Goal: Check status: Check status

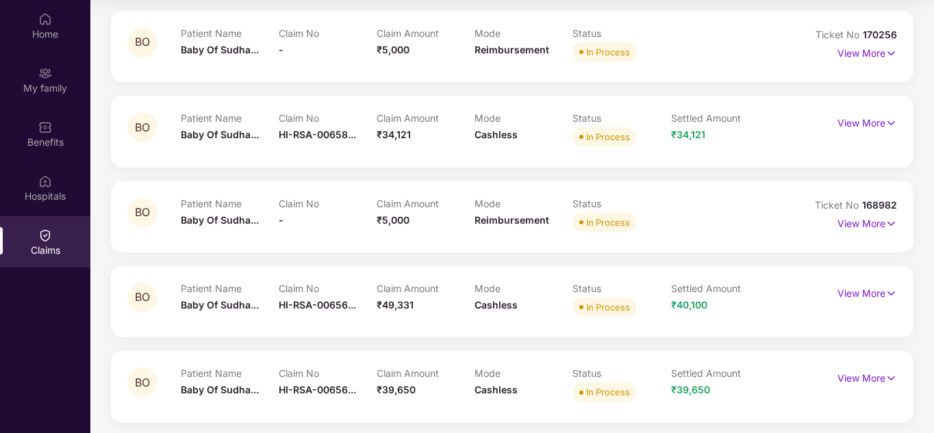
scroll to position [1024, 0]
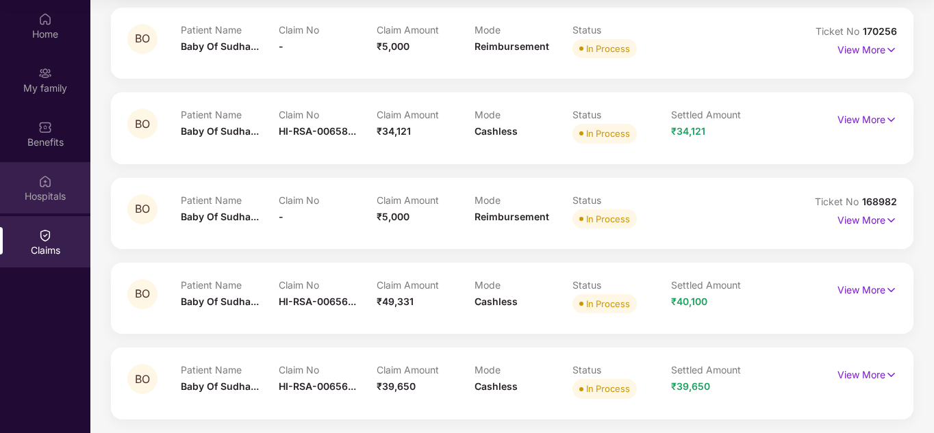
click at [41, 194] on div "Hospitals" at bounding box center [45, 196] width 90 height 14
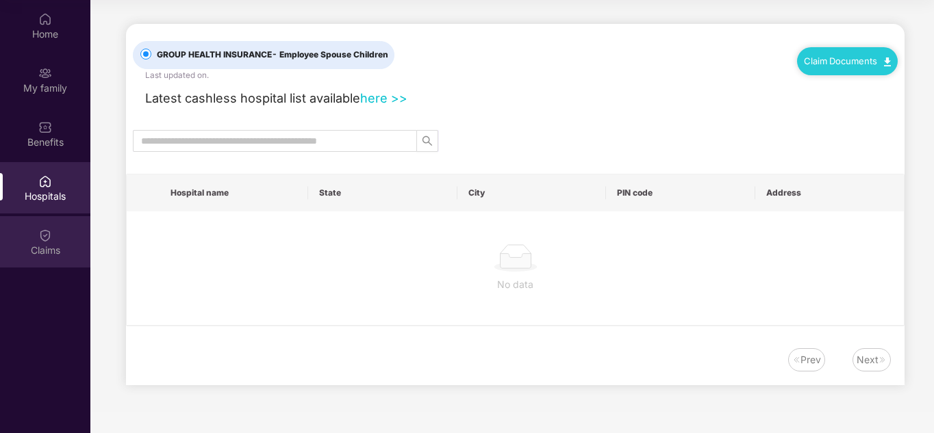
click at [45, 244] on div "Claims" at bounding box center [45, 251] width 90 height 14
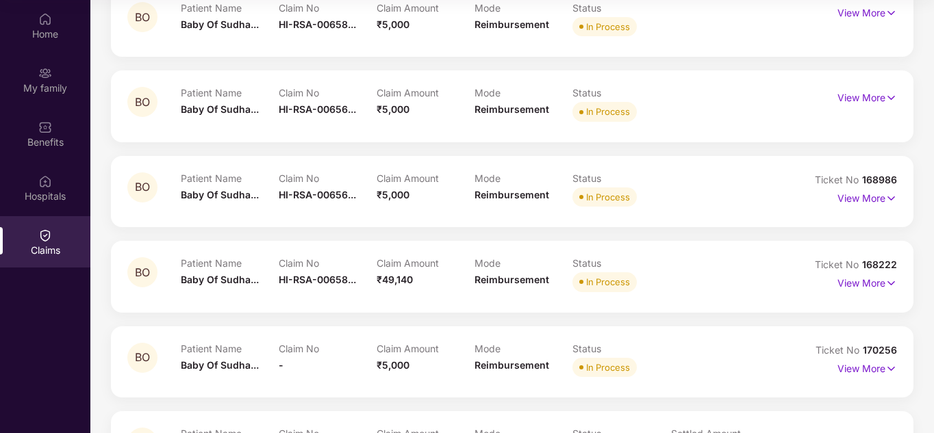
scroll to position [205, 0]
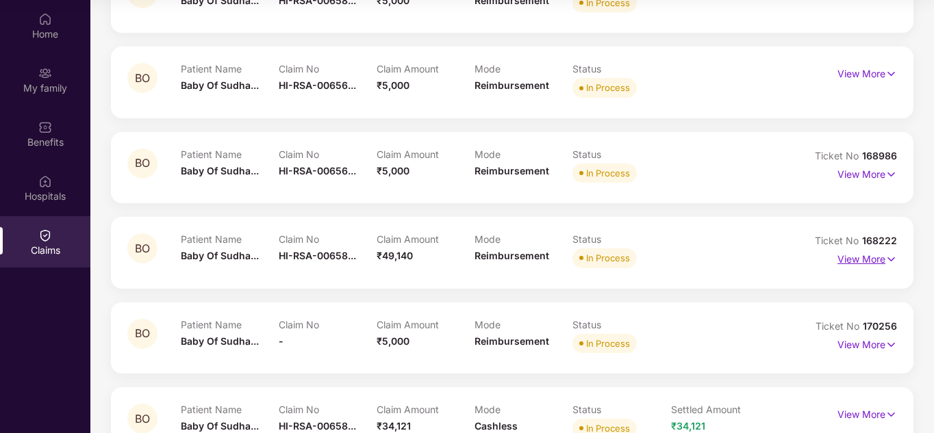
click at [464, 260] on p "View More" at bounding box center [868, 258] width 60 height 18
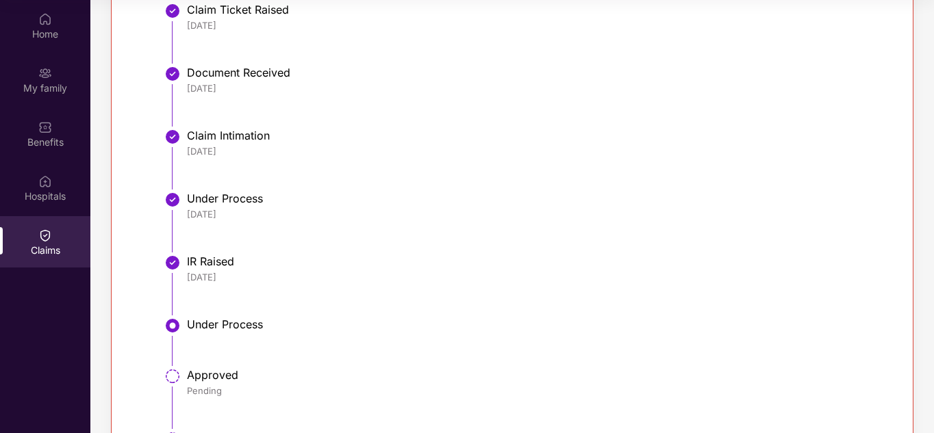
scroll to position [685, 0]
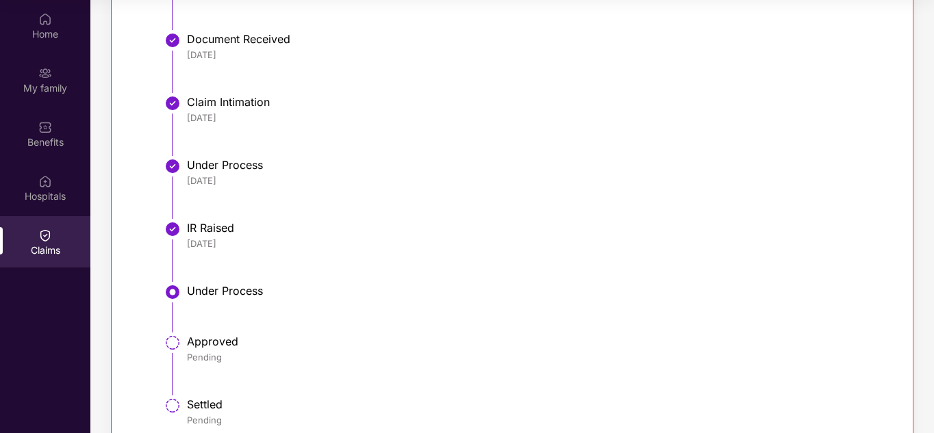
click at [234, 253] on li "IR Raised [DATE]" at bounding box center [526, 257] width 714 height 63
click at [201, 229] on div "IR Raised" at bounding box center [535, 228] width 696 height 14
click at [208, 177] on div "[DATE]" at bounding box center [535, 181] width 696 height 12
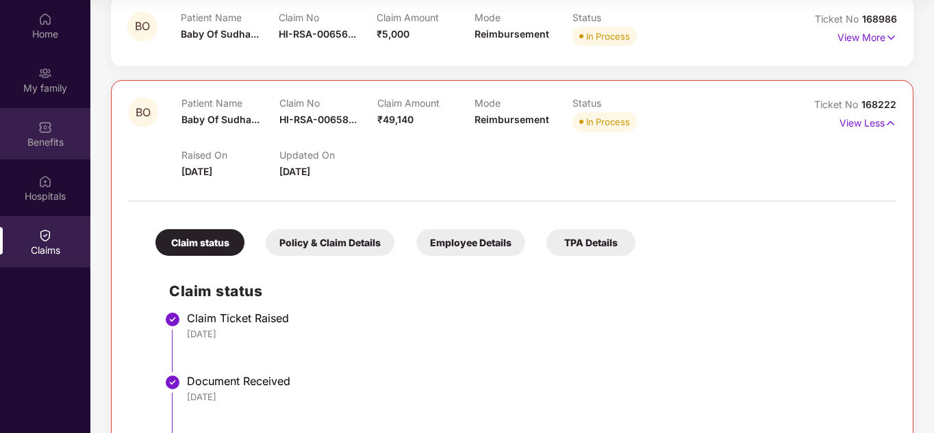
scroll to position [0, 0]
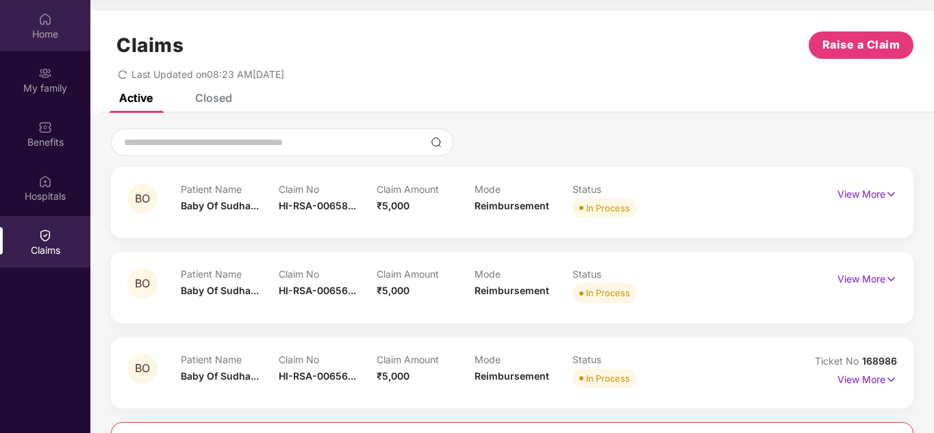
click at [44, 21] on img at bounding box center [45, 19] width 14 height 14
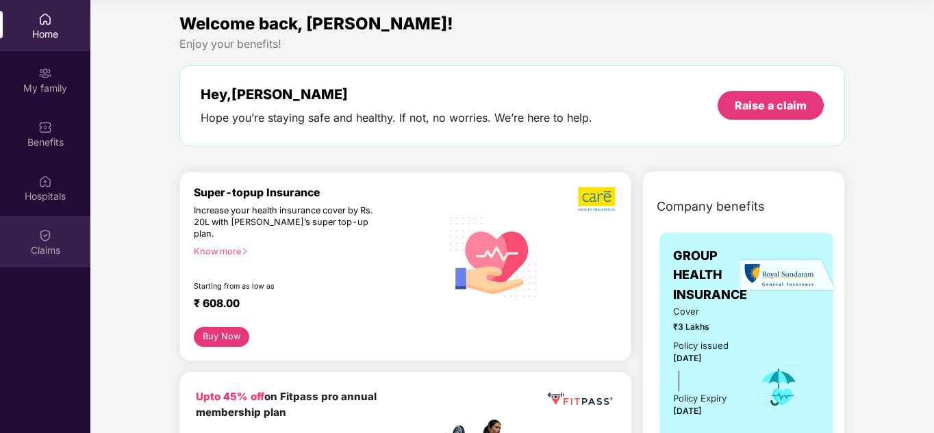
click at [48, 242] on div "Claims" at bounding box center [45, 241] width 90 height 51
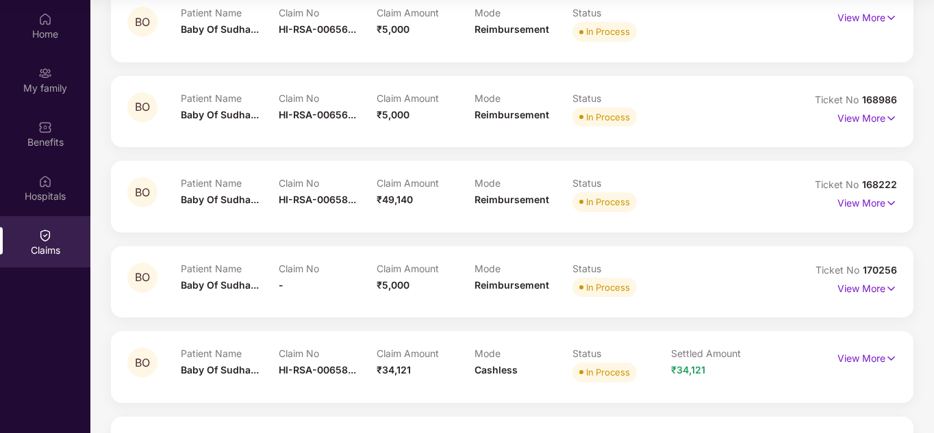
scroll to position [342, 0]
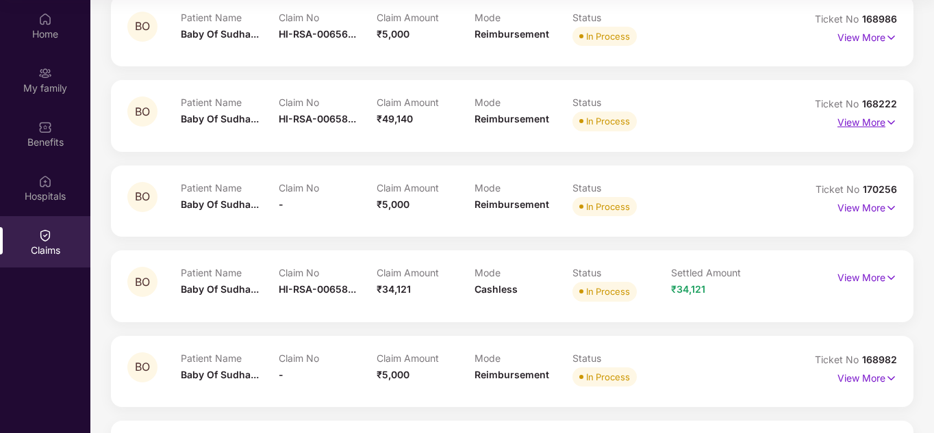
click at [464, 123] on p "View More" at bounding box center [868, 121] width 60 height 18
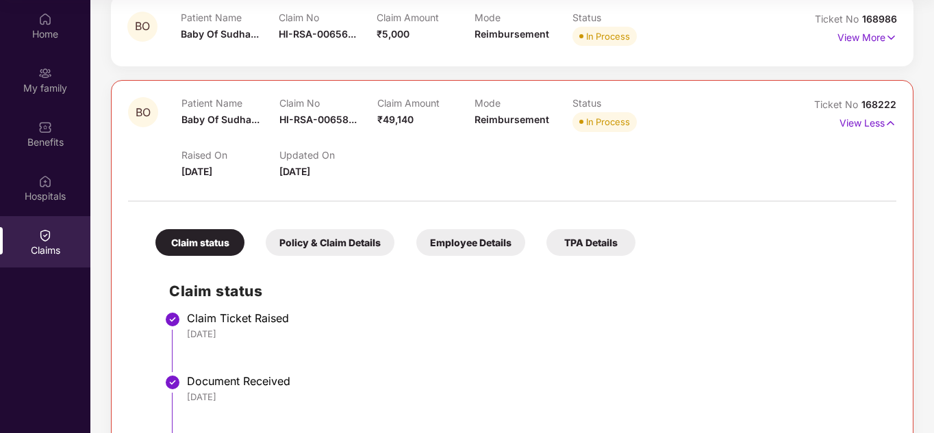
click at [331, 246] on div "Policy & Claim Details" at bounding box center [330, 242] width 129 height 27
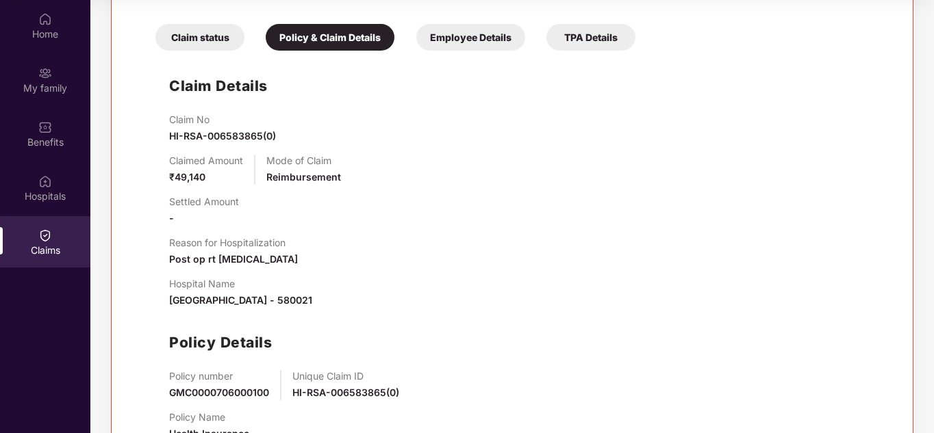
click at [464, 262] on div "Reason for Hospitalization Post op rt [MEDICAL_DATA]" at bounding box center [526, 252] width 714 height 30
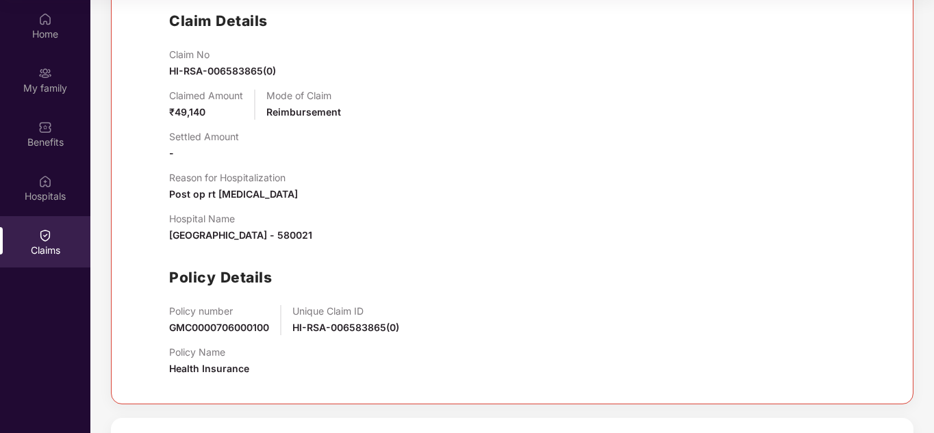
scroll to position [616, 0]
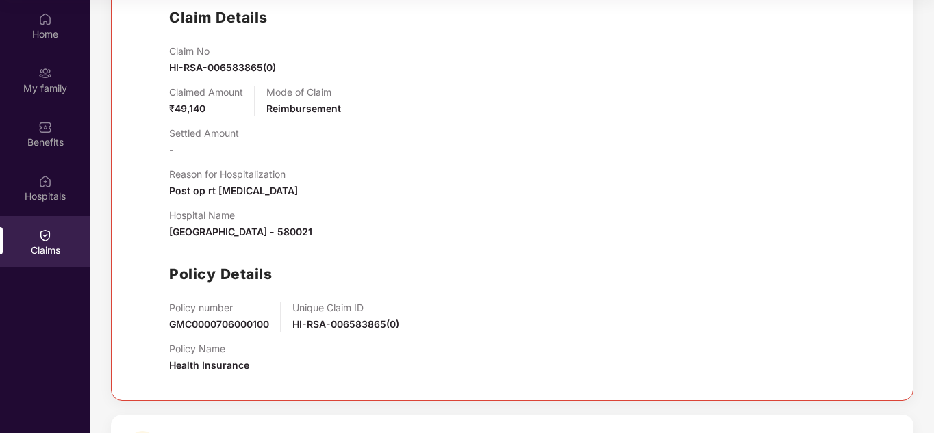
click at [464, 196] on div "Reason for Hospitalization Post op rt [MEDICAL_DATA]" at bounding box center [526, 183] width 714 height 30
click at [464, 267] on div "Policy Details" at bounding box center [526, 274] width 714 height 23
click at [464, 192] on div "Reason for Hospitalization Post op rt [MEDICAL_DATA]" at bounding box center [526, 183] width 714 height 30
click at [464, 263] on div "Policy Details" at bounding box center [526, 274] width 714 height 23
click at [464, 254] on div "Claim No HI-RSA-006583865(0) Claimed Amount ₹49,140 Mode of Claim Reimbursement…" at bounding box center [526, 214] width 714 height 339
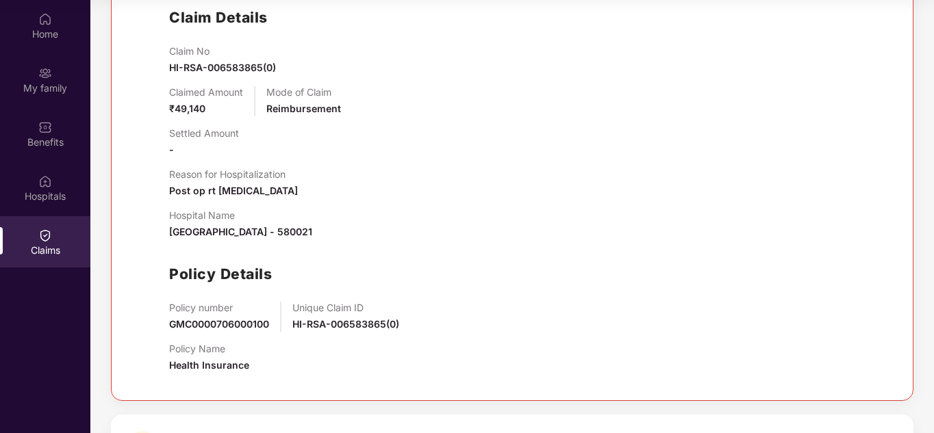
click at [464, 148] on div "Settled Amount -" at bounding box center [526, 142] width 714 height 30
click at [440, 152] on div "Settled Amount -" at bounding box center [526, 142] width 714 height 30
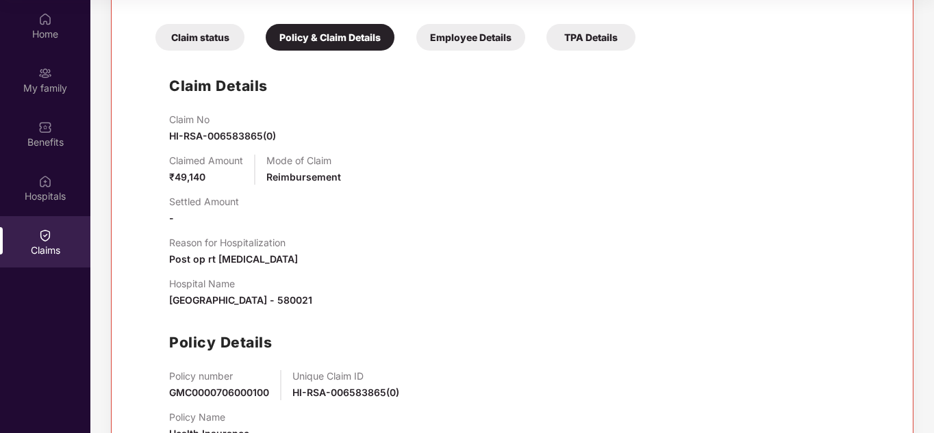
scroll to position [411, 0]
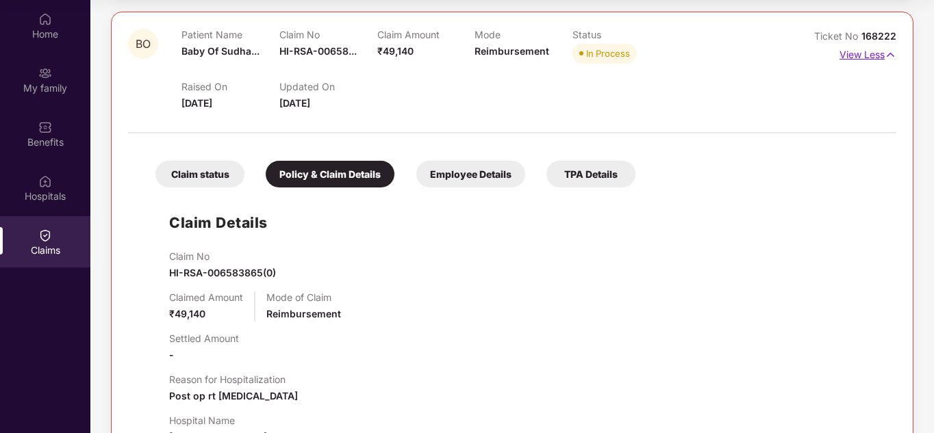
click at [464, 52] on img at bounding box center [891, 54] width 12 height 15
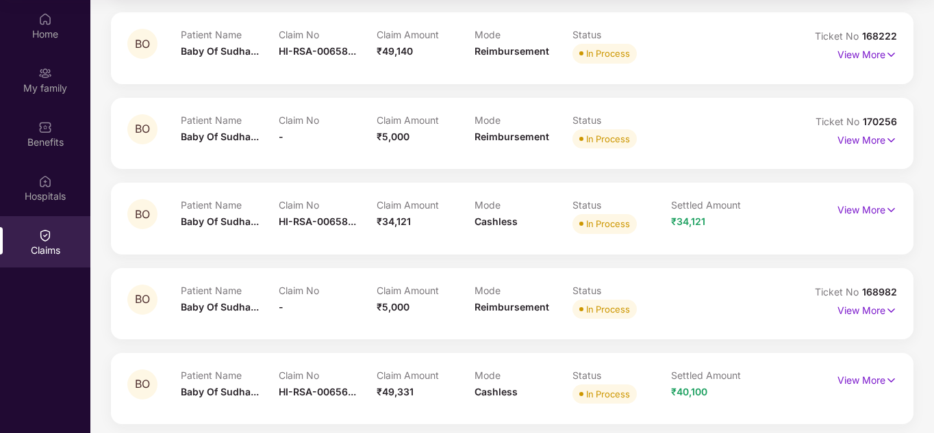
click at [464, 64] on div "Patient Name Baby Of Sudha... Claim No HI-RSA-00658... Claim Amount ₹49,140 Mod…" at bounding box center [475, 48] width 588 height 38
click at [294, 68] on div "BO Patient Name Baby Of Sudha... Claim No HI-RSA-00658... Claim Amount ₹49,140 …" at bounding box center [512, 47] width 803 height 71
click at [464, 49] on img at bounding box center [891, 54] width 12 height 15
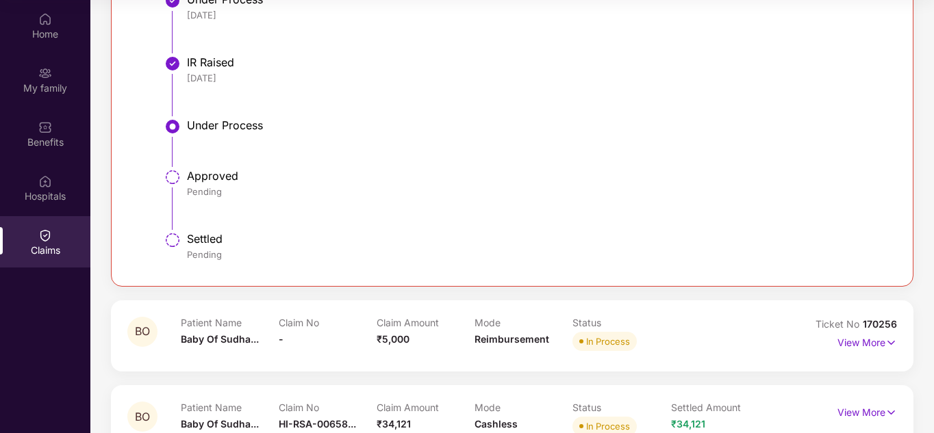
scroll to position [890, 0]
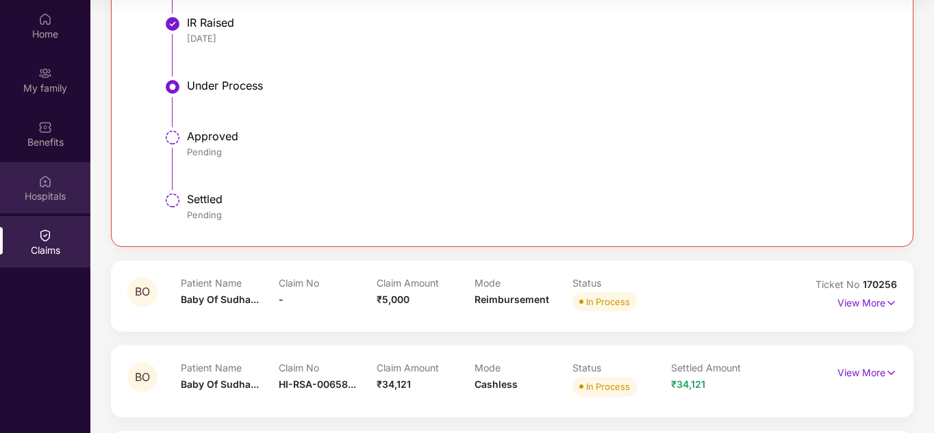
click at [49, 184] on img at bounding box center [45, 182] width 14 height 14
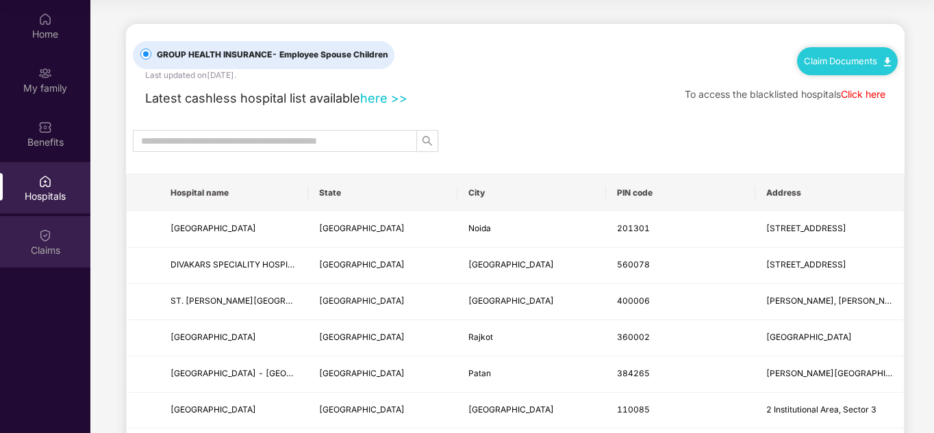
click at [36, 244] on div "Claims" at bounding box center [45, 251] width 90 height 14
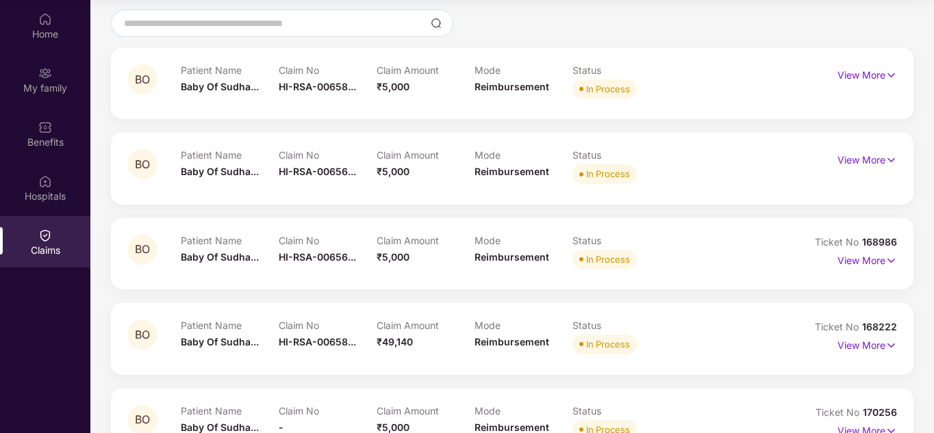
scroll to position [137, 0]
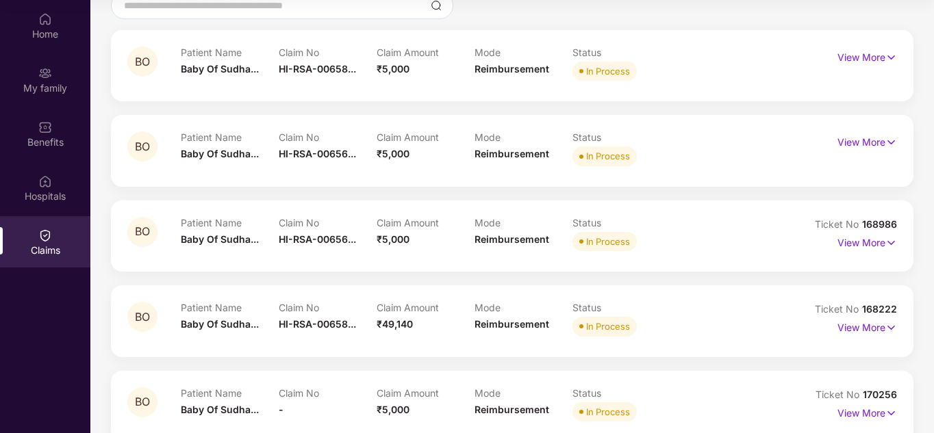
click at [406, 156] on span "₹5,000" at bounding box center [393, 154] width 33 height 12
click at [388, 88] on div "BO Patient Name Baby Of Sudha... Claim No HI-RSA-00658... Claim Amount ₹5,000 M…" at bounding box center [512, 65] width 803 height 71
click at [464, 58] on p "View More" at bounding box center [868, 56] width 60 height 18
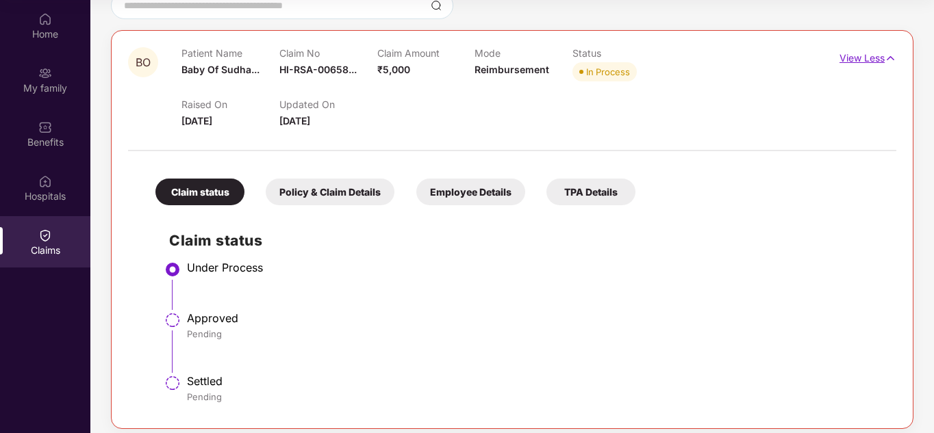
click at [464, 56] on p "View Less" at bounding box center [868, 56] width 57 height 18
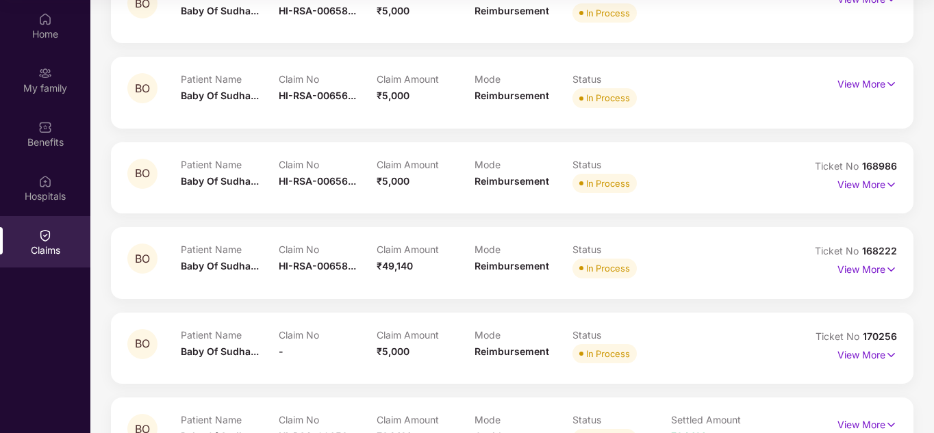
scroll to position [274, 0]
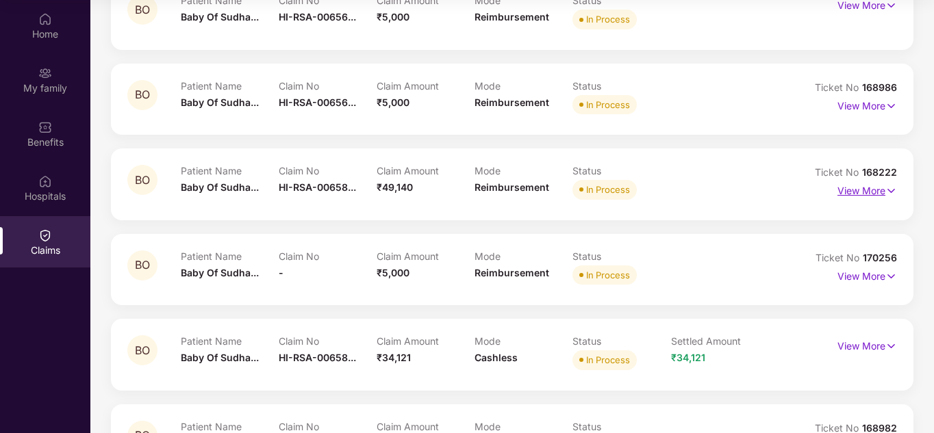
drag, startPoint x: 881, startPoint y: 191, endPoint x: 854, endPoint y: 188, distance: 26.8
click at [464, 190] on p "View More" at bounding box center [868, 189] width 60 height 18
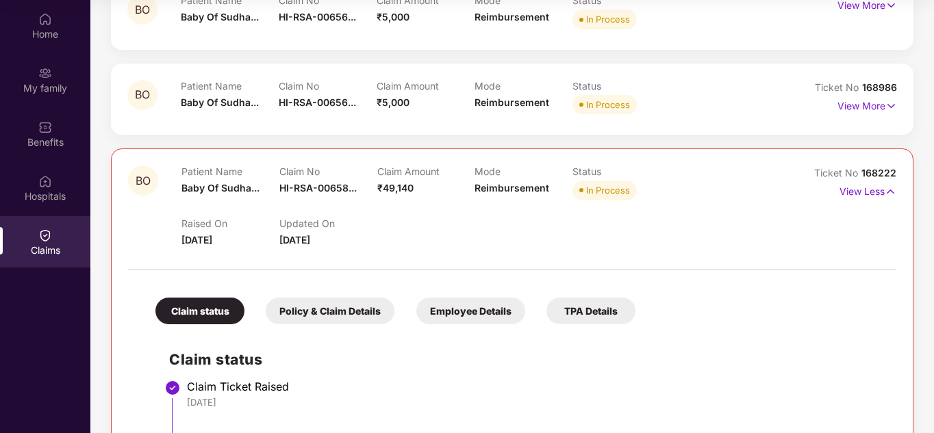
click at [316, 186] on span "HI-RSA-00658..." at bounding box center [317, 188] width 77 height 12
drag, startPoint x: 309, startPoint y: 214, endPoint x: 395, endPoint y: 220, distance: 86.5
click at [395, 220] on div "HI-RSA-006583865(0)" at bounding box center [339, 217] width 121 height 23
copy div "HI-RSA-006583865(0)"
click at [464, 194] on img at bounding box center [891, 191] width 12 height 15
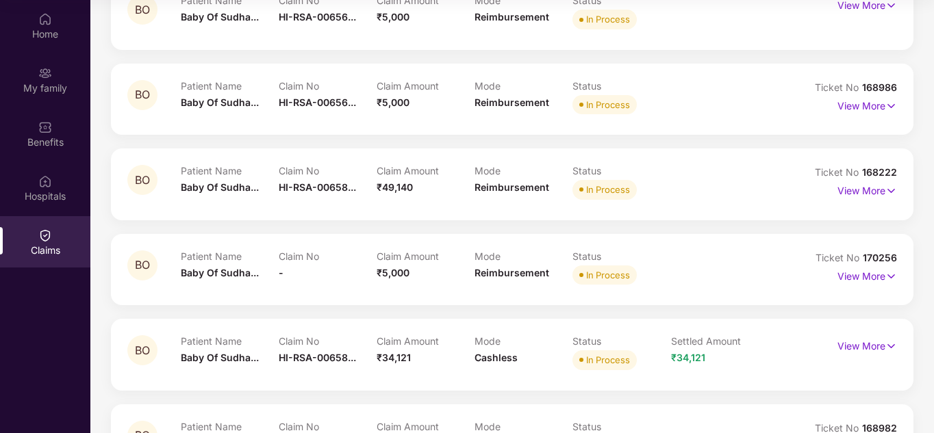
click at [381, 173] on p "Claim Amount" at bounding box center [426, 171] width 98 height 12
click at [464, 192] on img at bounding box center [891, 191] width 12 height 15
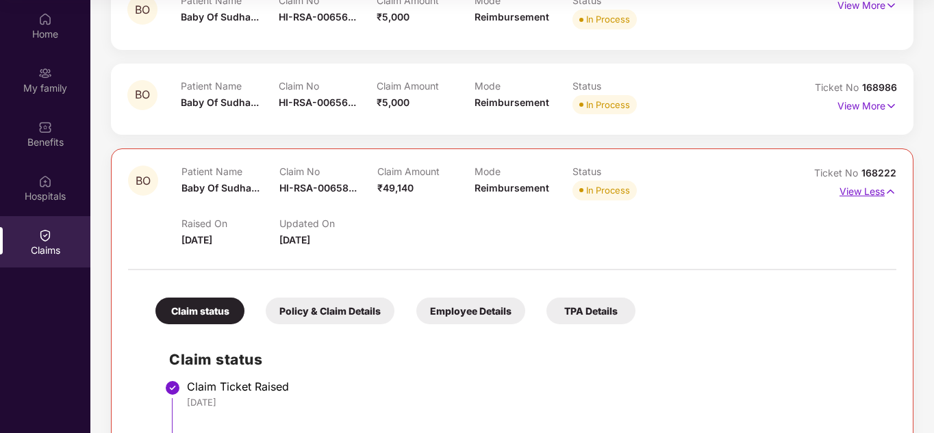
click at [464, 191] on img at bounding box center [891, 191] width 12 height 15
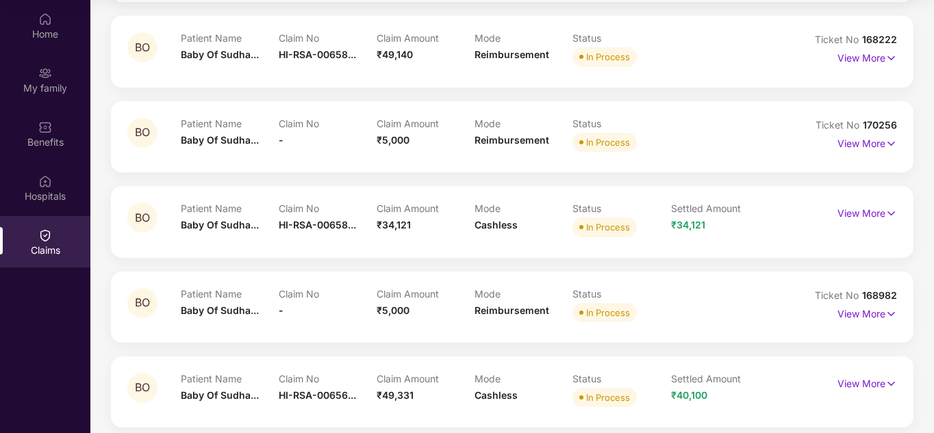
scroll to position [411, 0]
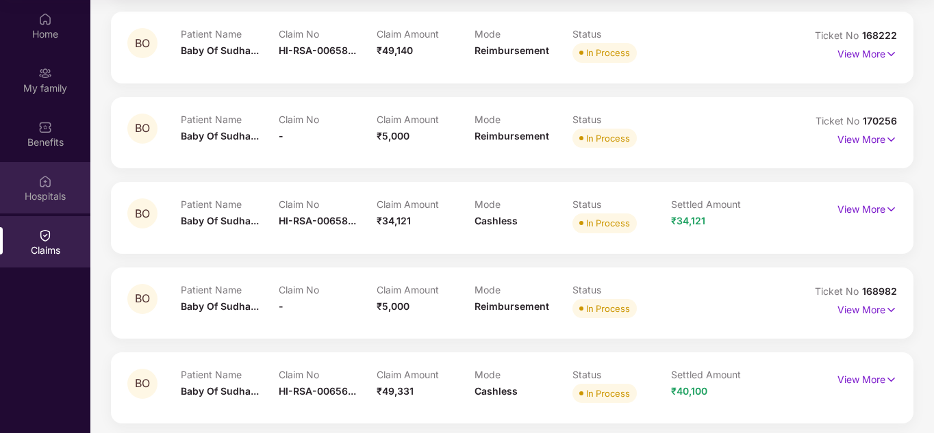
click at [47, 198] on div "Hospitals" at bounding box center [45, 197] width 90 height 14
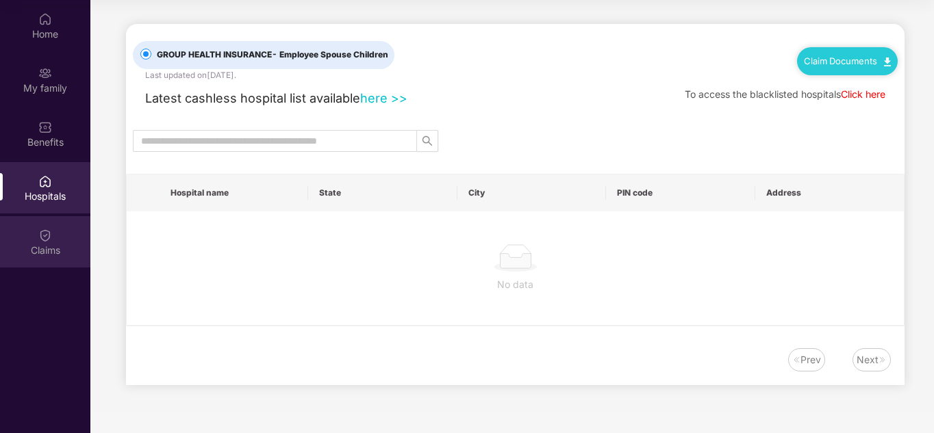
click at [39, 231] on img at bounding box center [45, 236] width 14 height 14
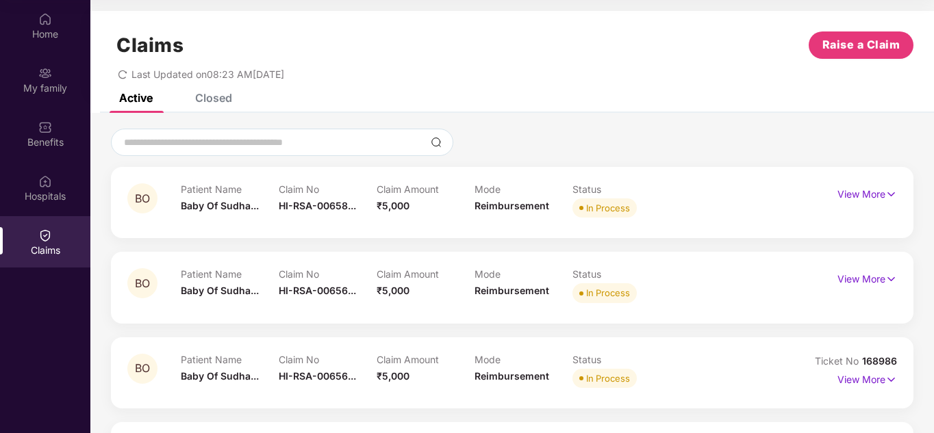
click at [397, 231] on div "BO Patient Name Baby Of Sudha... Claim No HI-RSA-00658... Claim Amount ₹5,000 M…" at bounding box center [512, 202] width 803 height 71
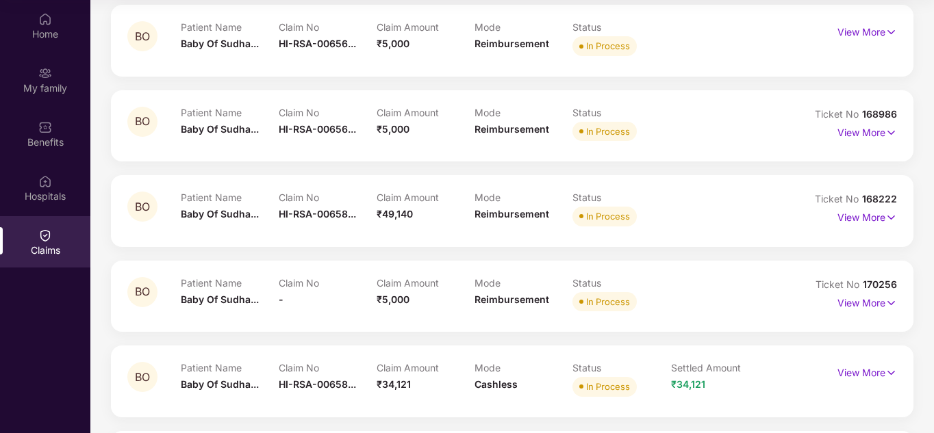
scroll to position [274, 0]
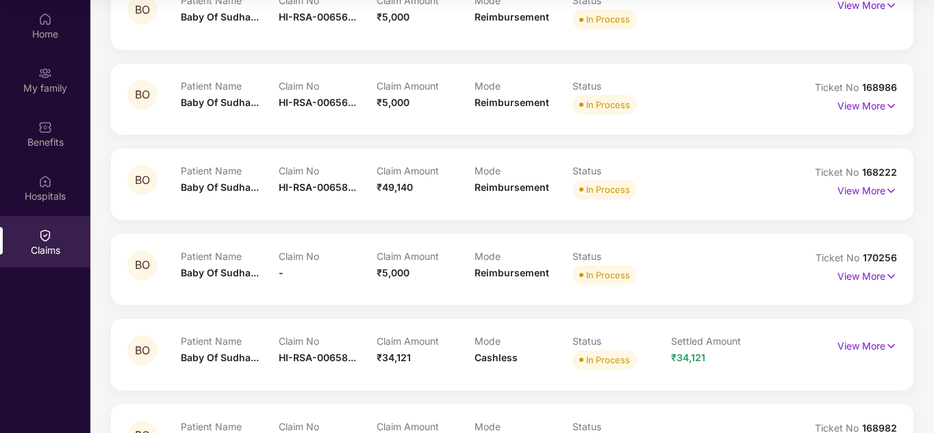
click at [464, 188] on div "View More" at bounding box center [849, 191] width 97 height 22
click at [435, 205] on div "BO Patient Name Baby Of Sudha... Claim No HI-RSA-00658... Claim Amount ₹49,140 …" at bounding box center [512, 184] width 803 height 71
click at [405, 211] on div "BO Patient Name Baby Of Sudha... Claim No HI-RSA-00658... Claim Amount ₹49,140 …" at bounding box center [512, 184] width 803 height 71
click at [45, 195] on div "Hospitals" at bounding box center [45, 197] width 90 height 14
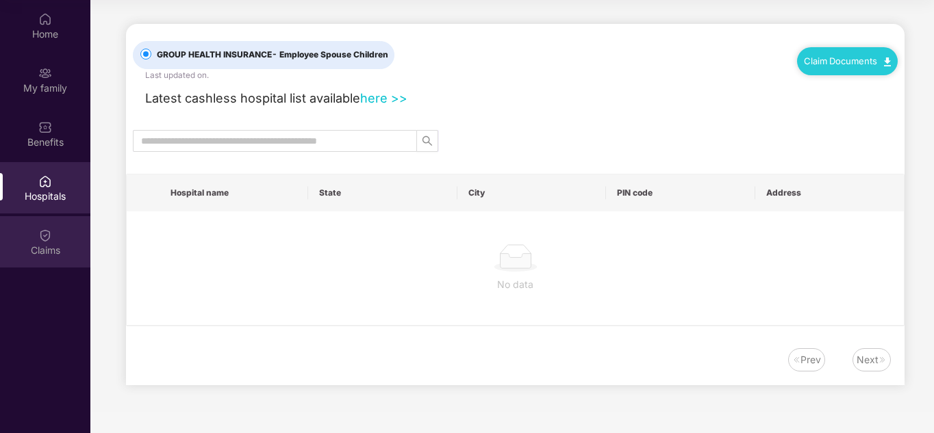
click at [56, 247] on div "Claims" at bounding box center [45, 251] width 90 height 14
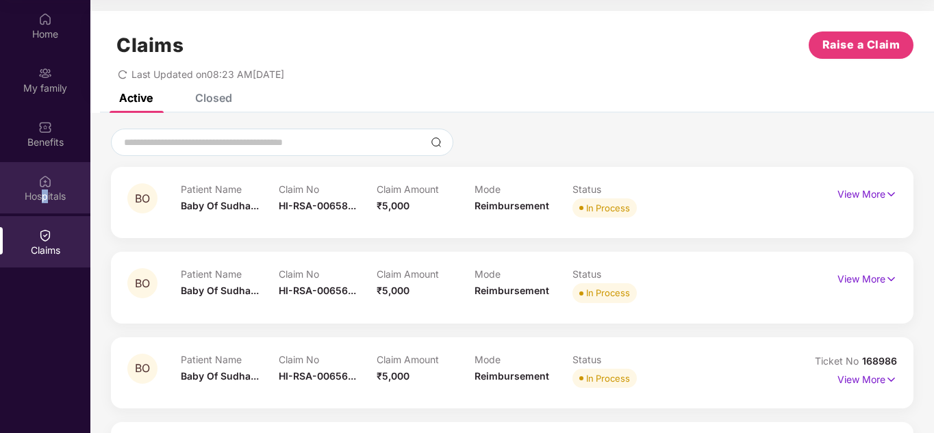
click at [45, 197] on div "Hospitals" at bounding box center [45, 197] width 90 height 14
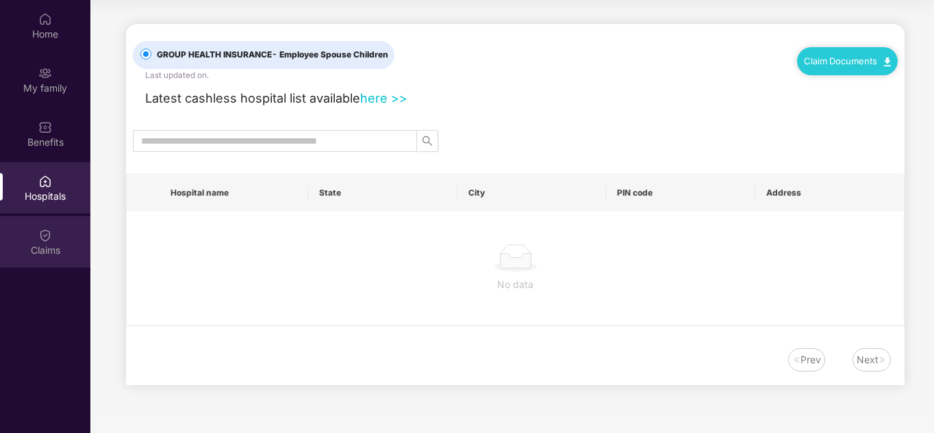
click at [32, 244] on div "Claims" at bounding box center [45, 251] width 90 height 14
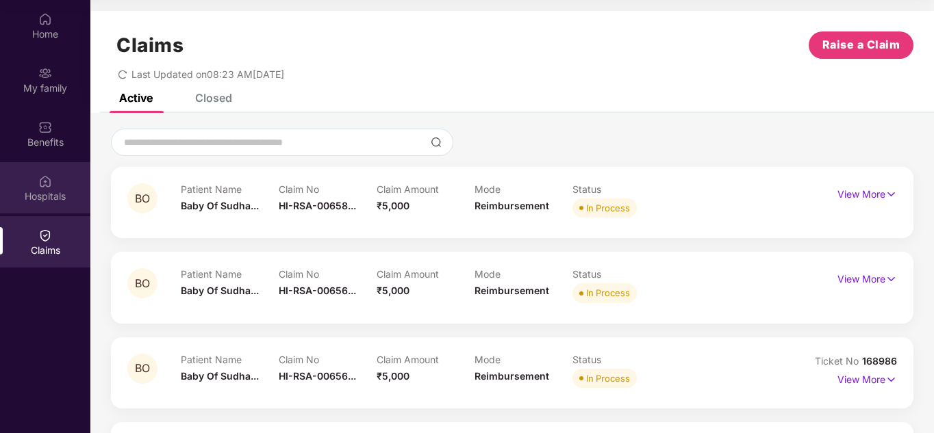
click at [49, 190] on div "Hospitals" at bounding box center [45, 197] width 90 height 14
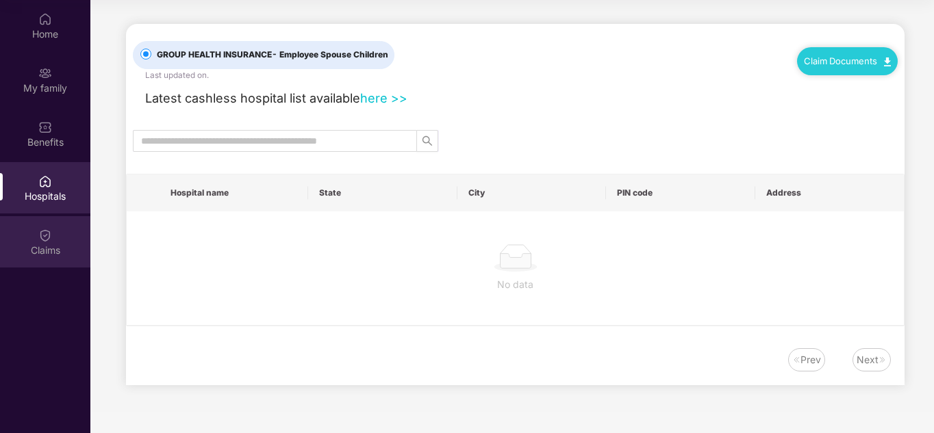
click at [45, 248] on div "Claims" at bounding box center [45, 251] width 90 height 14
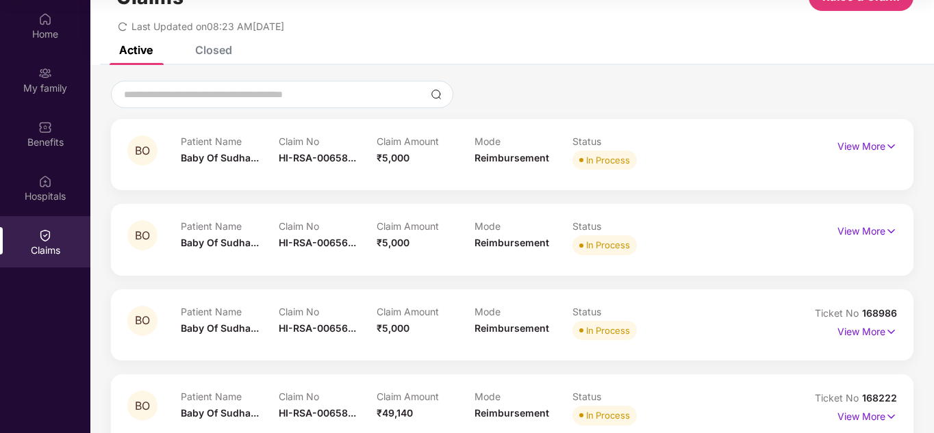
scroll to position [68, 0]
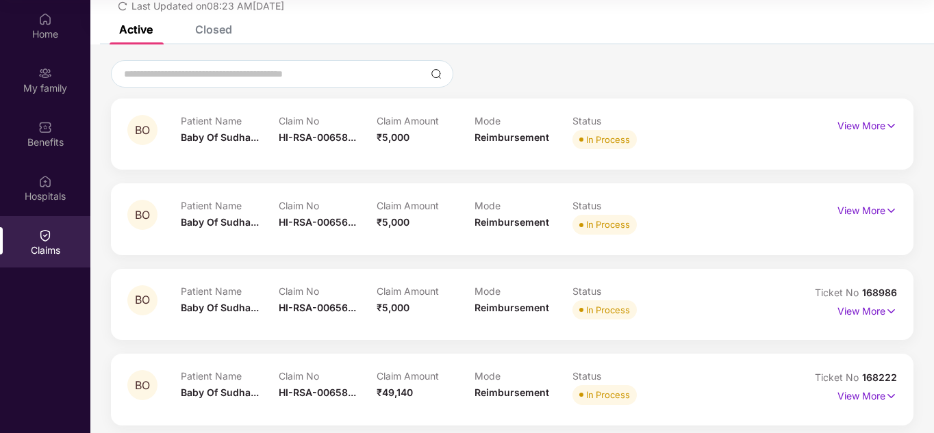
click at [272, 240] on div "BO Patient Name Baby Of Sudha... Claim No HI-RSA-00656... Claim Amount ₹5,000 M…" at bounding box center [512, 219] width 803 height 71
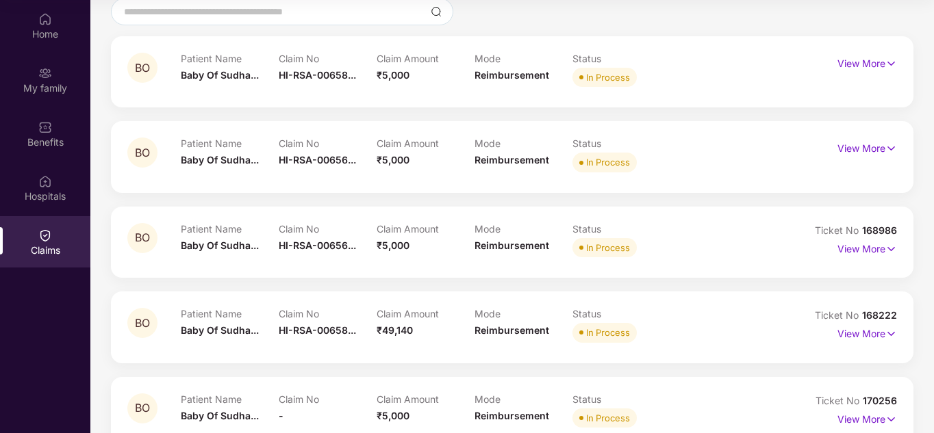
scroll to position [205, 0]
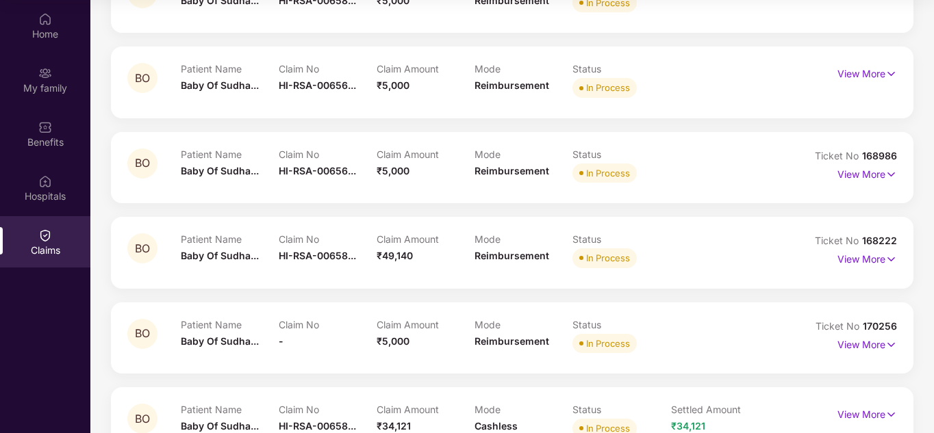
click at [464, 264] on div "Patient Name Baby Of Sudha... Claim No HI-RSA-00658... Claim Amount ₹49,140 Mod…" at bounding box center [475, 253] width 588 height 38
click at [464, 260] on img at bounding box center [891, 259] width 12 height 15
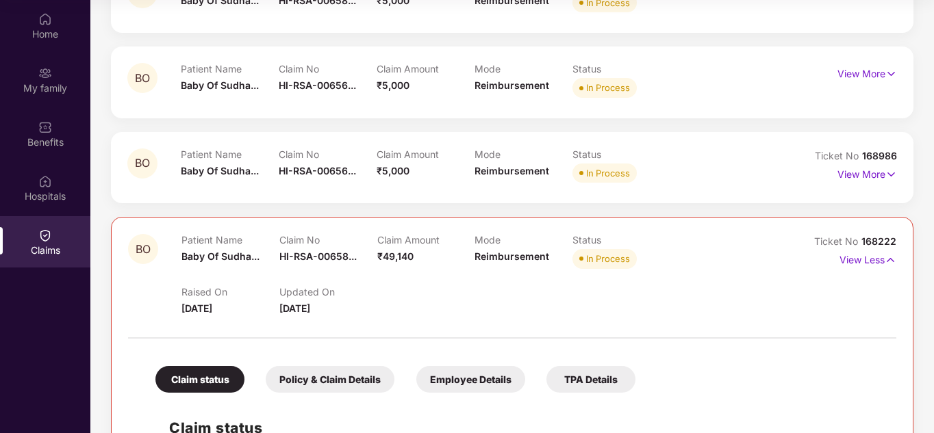
click at [345, 294] on div "Policy & Claim Details" at bounding box center [330, 379] width 129 height 27
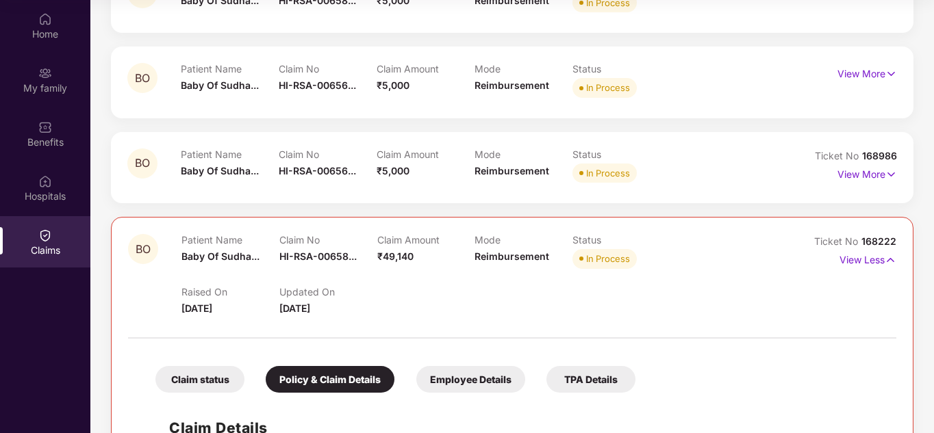
click at [464, 294] on div "TPA Details" at bounding box center [590, 379] width 89 height 27
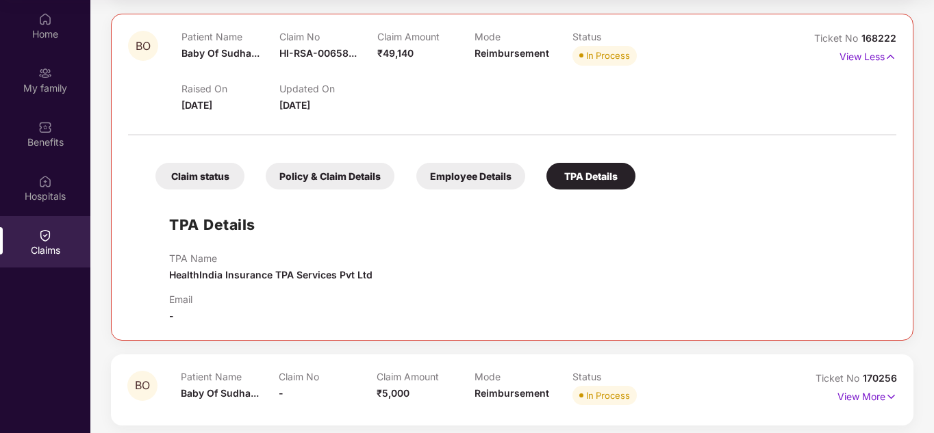
scroll to position [411, 0]
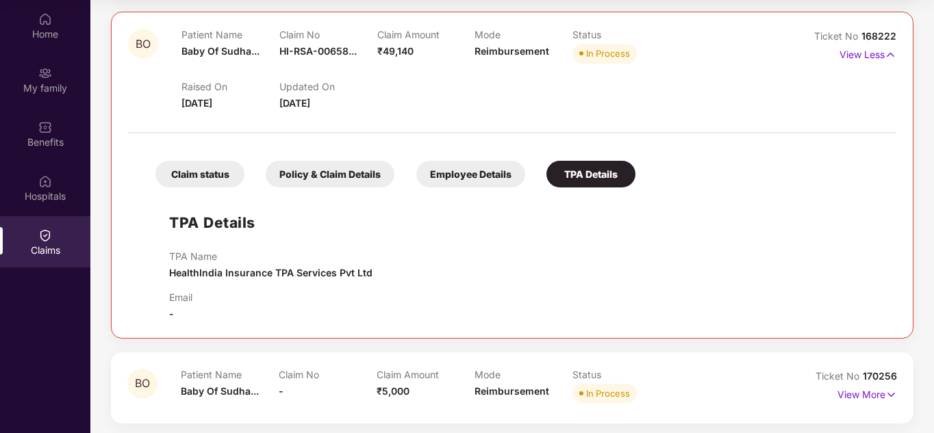
click at [194, 167] on div "Claim status" at bounding box center [199, 174] width 89 height 27
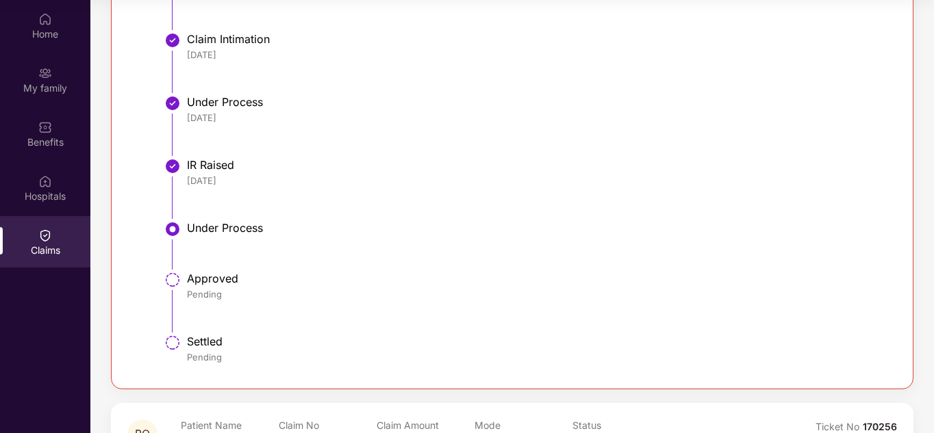
scroll to position [753, 0]
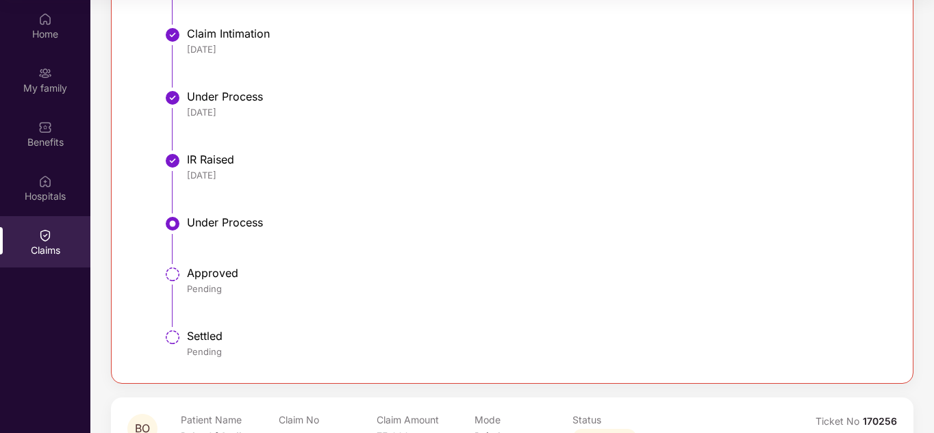
click at [239, 223] on div "Under Process" at bounding box center [535, 223] width 696 height 14
click at [461, 294] on li "Approved Pending" at bounding box center [526, 302] width 714 height 63
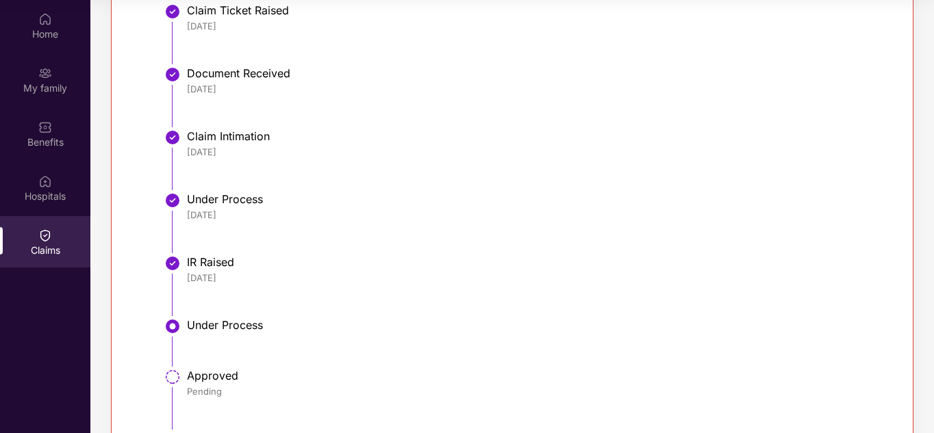
scroll to position [548, 0]
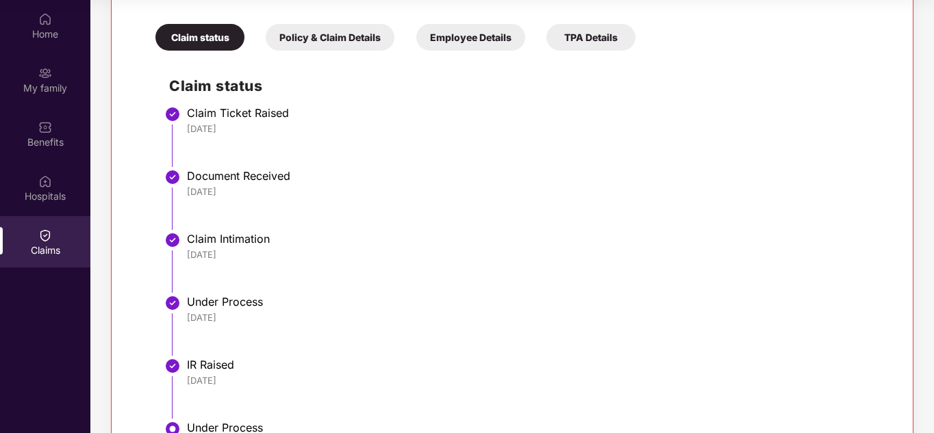
click at [315, 34] on div "Policy & Claim Details" at bounding box center [330, 37] width 129 height 27
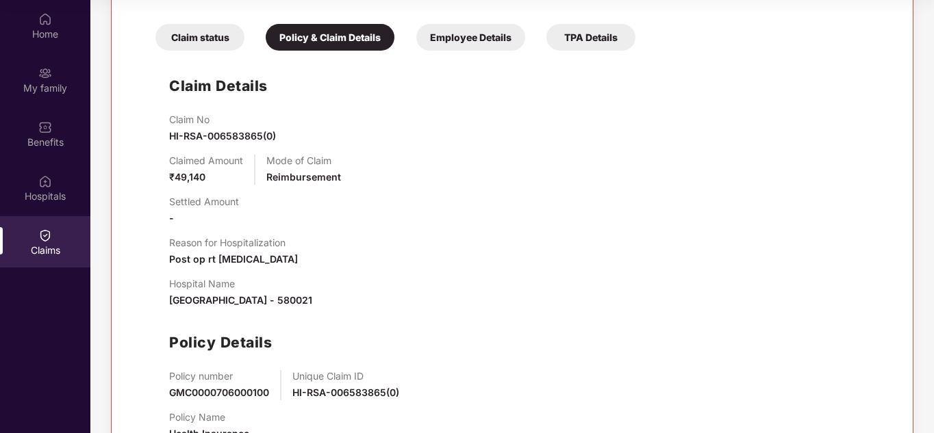
click at [464, 42] on div "Employee Details" at bounding box center [470, 37] width 109 height 27
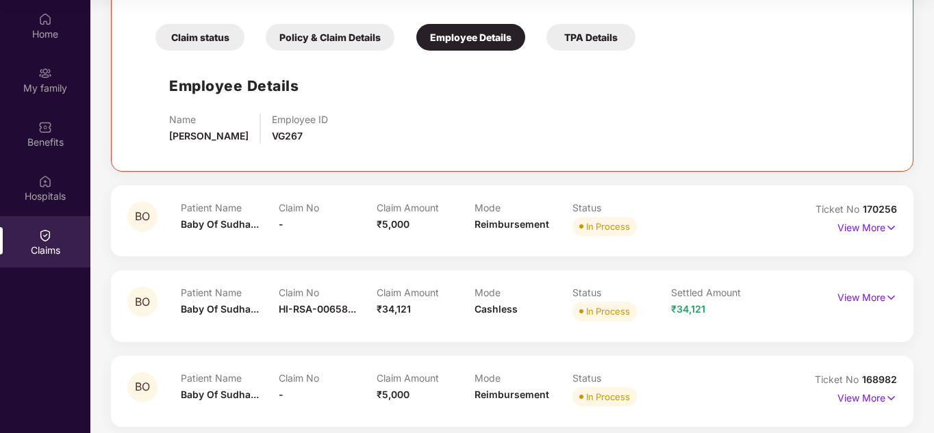
click at [318, 41] on div "Policy & Claim Details" at bounding box center [330, 37] width 129 height 27
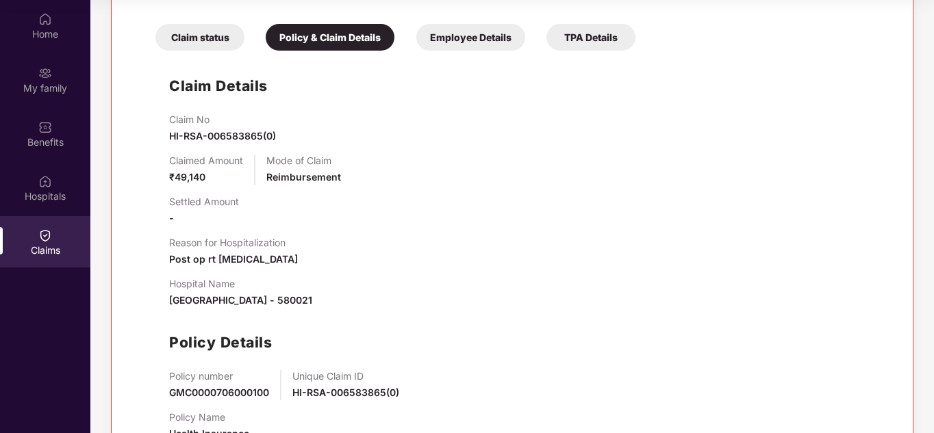
click at [191, 45] on div "Claim status" at bounding box center [199, 37] width 89 height 27
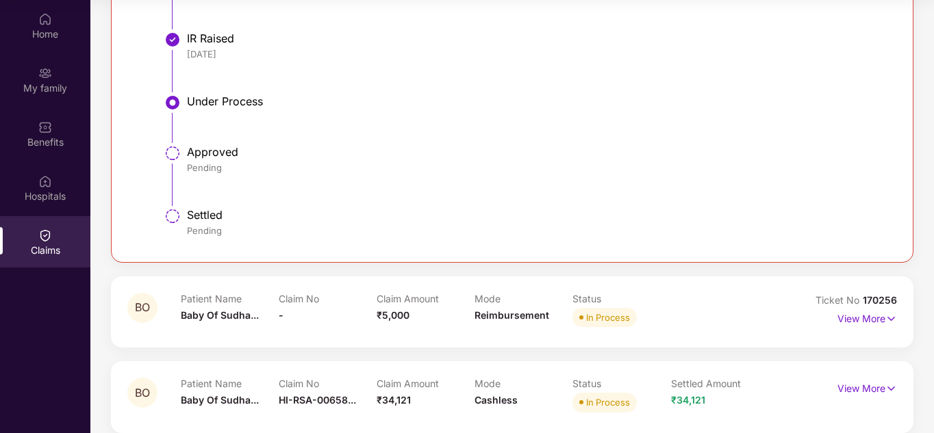
scroll to position [890, 0]
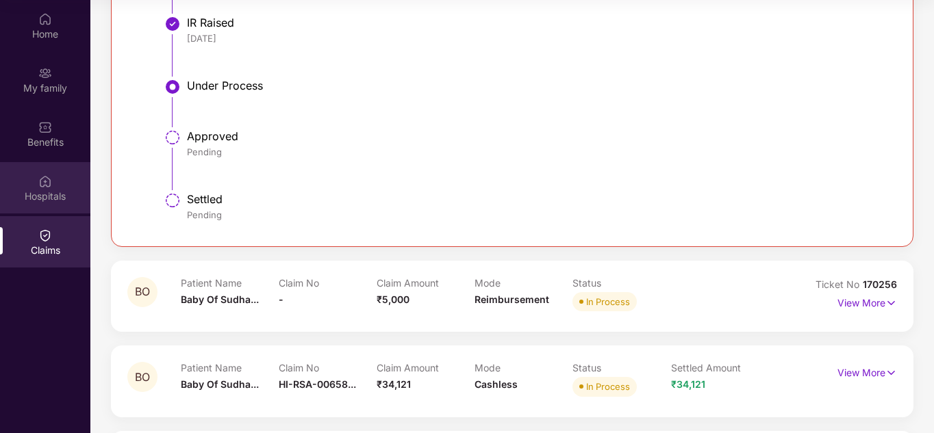
click at [50, 188] on div "Hospitals" at bounding box center [45, 187] width 90 height 51
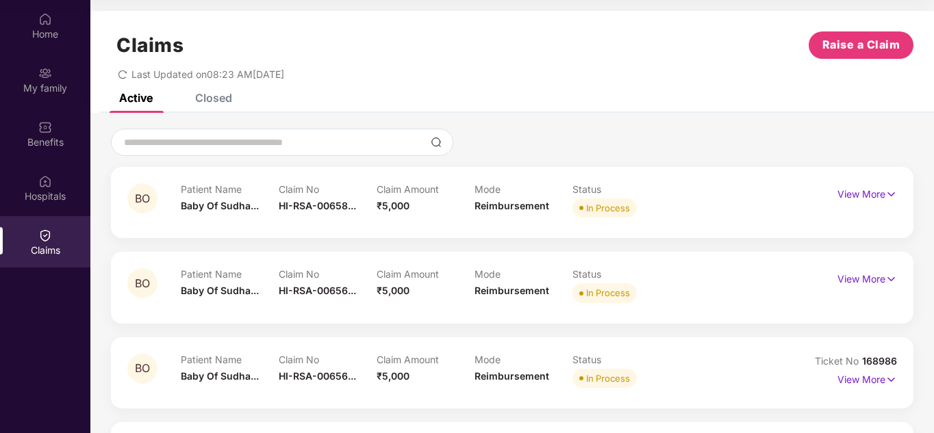
scroll to position [68, 0]
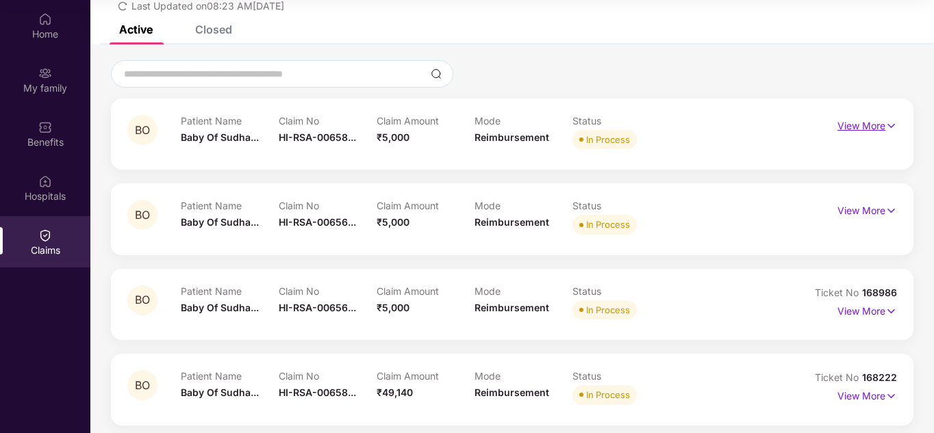
click at [464, 129] on img at bounding box center [891, 125] width 12 height 15
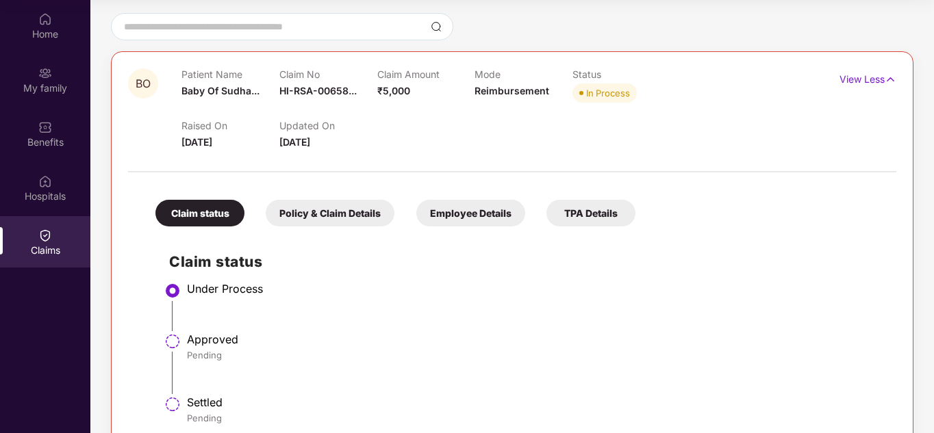
scroll to position [137, 0]
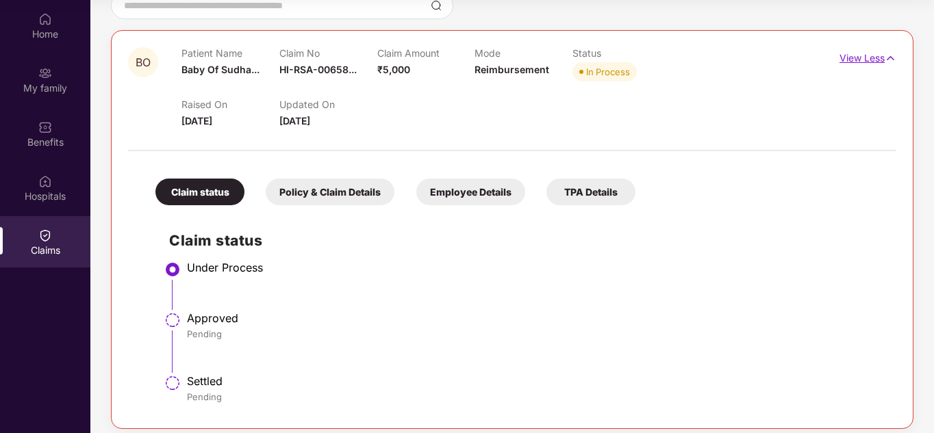
click at [464, 55] on img at bounding box center [891, 58] width 12 height 15
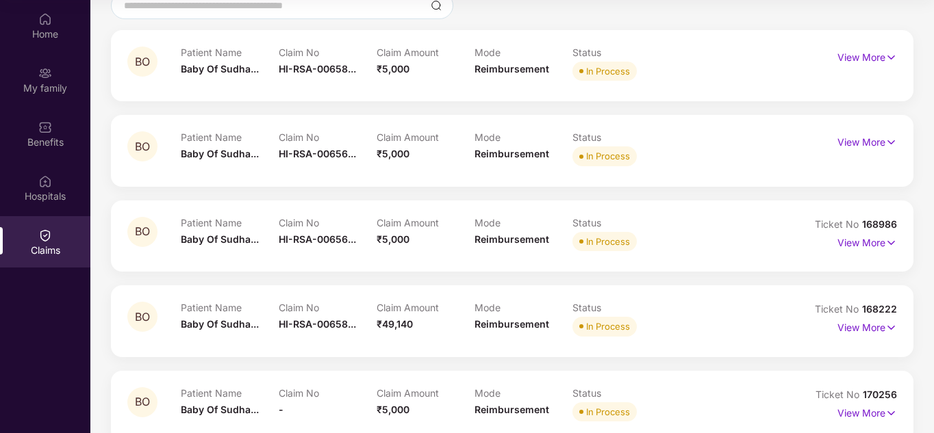
scroll to position [205, 0]
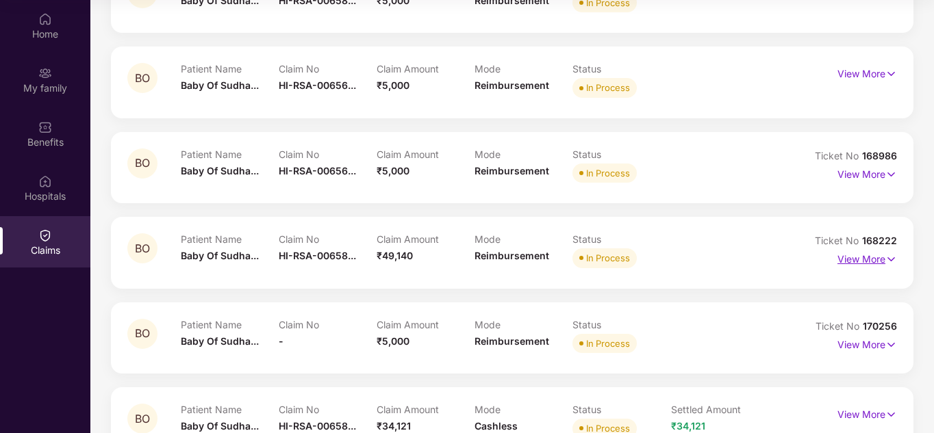
click at [464, 262] on img at bounding box center [891, 259] width 12 height 15
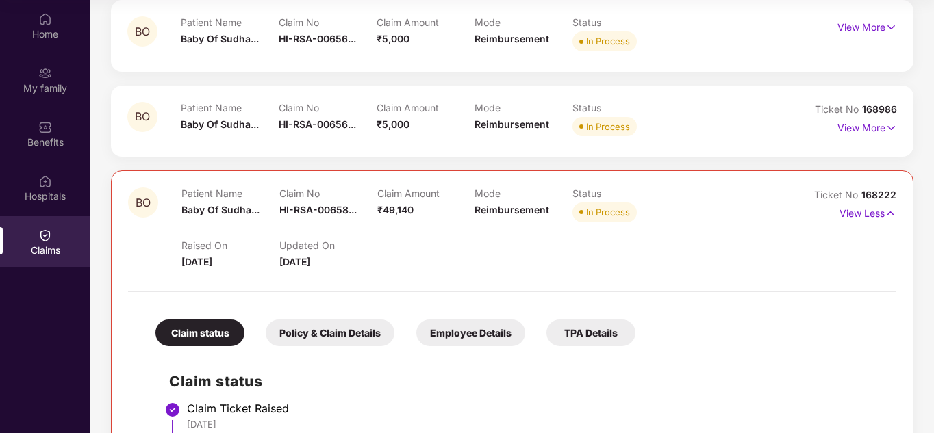
scroll to position [274, 0]
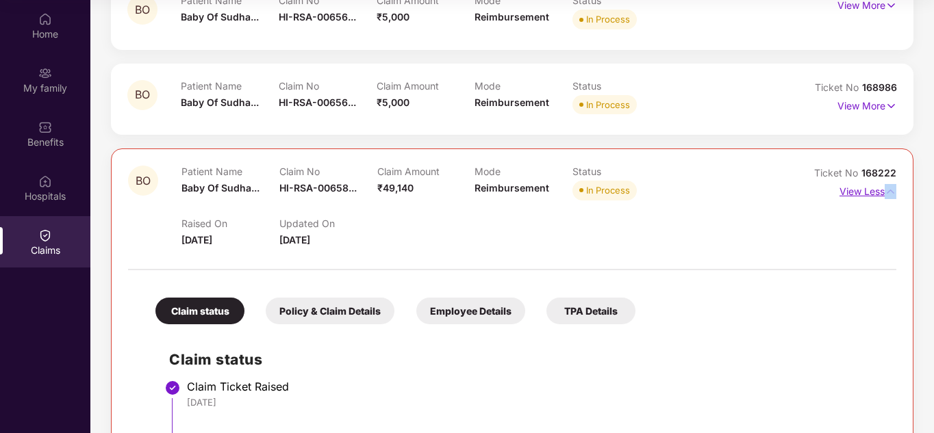
click at [464, 192] on img at bounding box center [891, 191] width 12 height 15
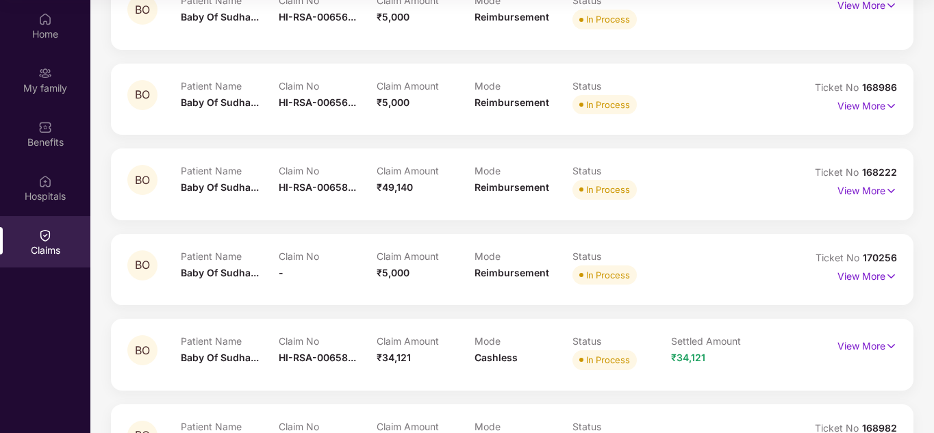
click at [464, 197] on div "In Process" at bounding box center [622, 189] width 98 height 19
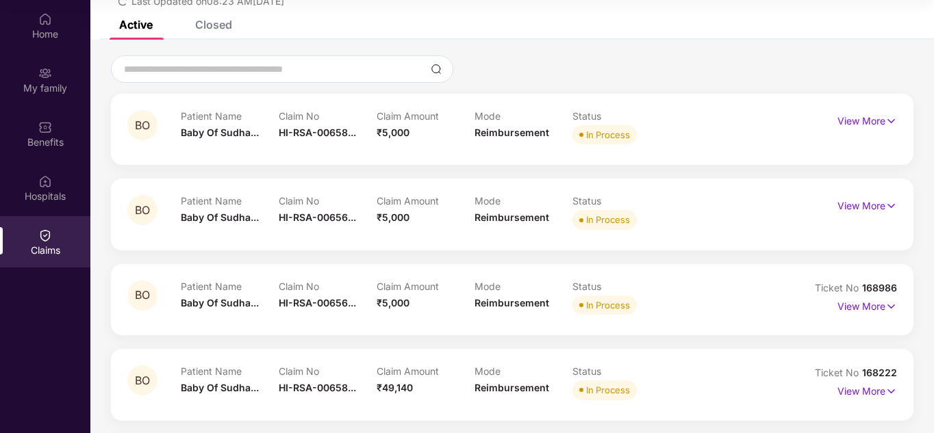
scroll to position [68, 0]
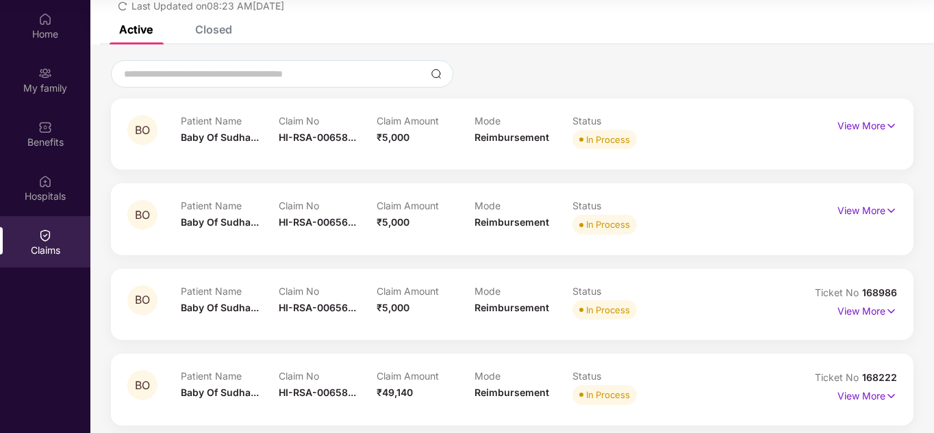
click at [57, 246] on div "Claims" at bounding box center [45, 251] width 90 height 14
click at [49, 199] on div "Hospitals" at bounding box center [45, 197] width 90 height 14
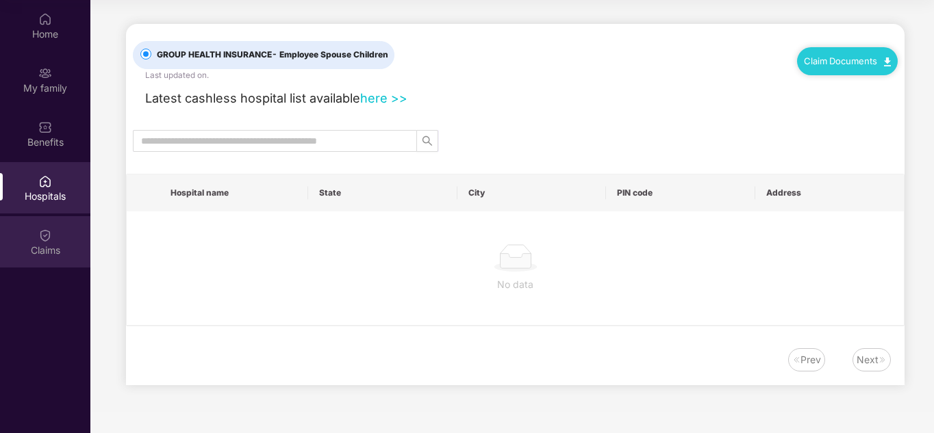
click at [49, 234] on img at bounding box center [45, 236] width 14 height 14
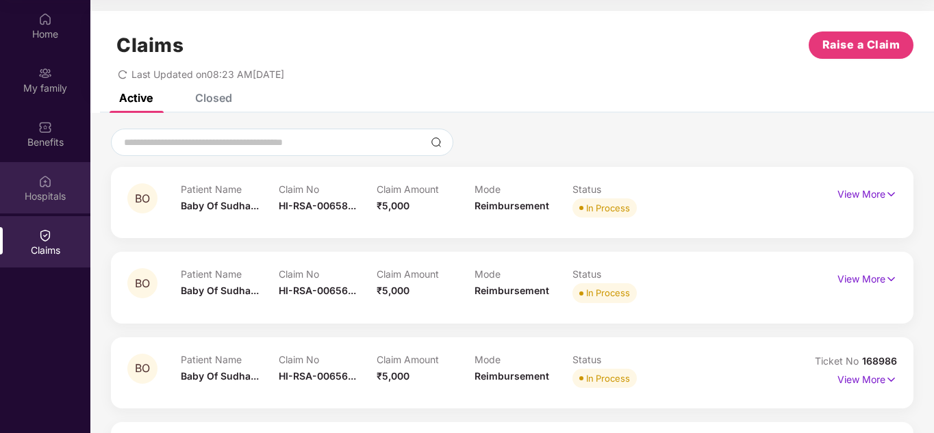
click at [53, 196] on div "Hospitals" at bounding box center [45, 197] width 90 height 14
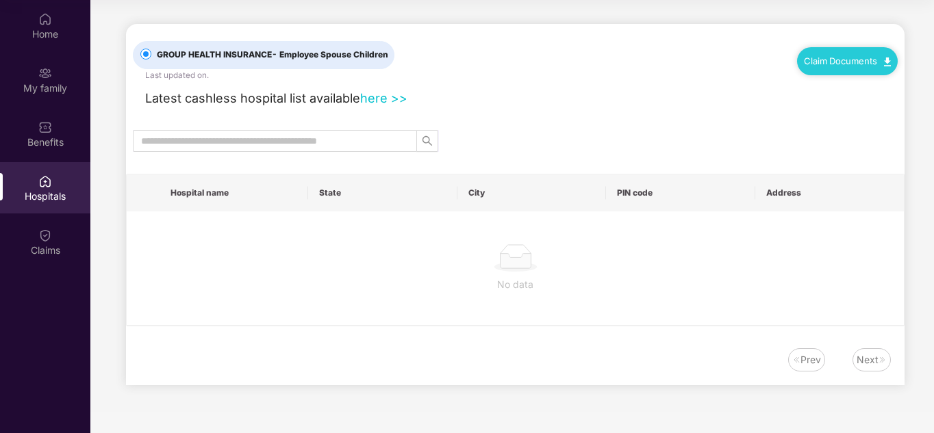
click at [46, 254] on div "Claims" at bounding box center [45, 251] width 90 height 14
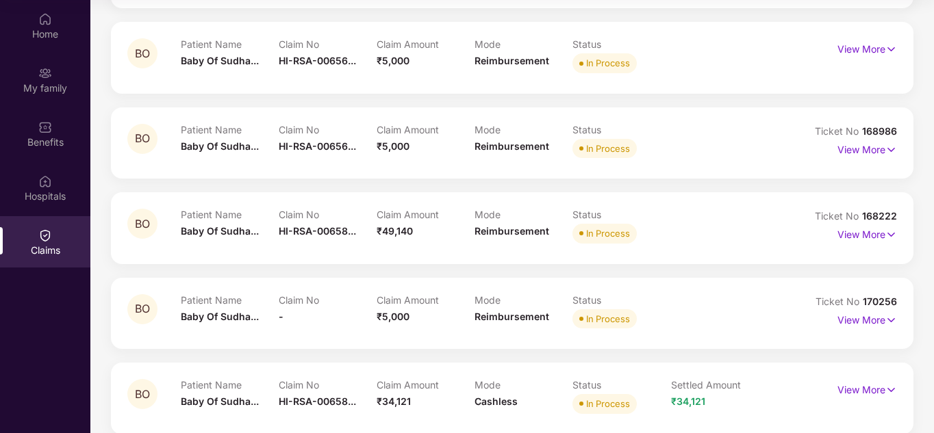
scroll to position [274, 0]
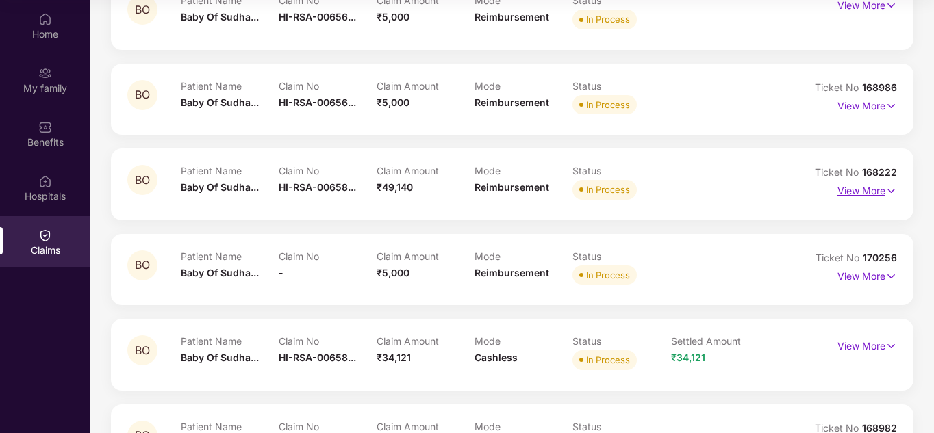
click at [464, 191] on p "View More" at bounding box center [868, 189] width 60 height 18
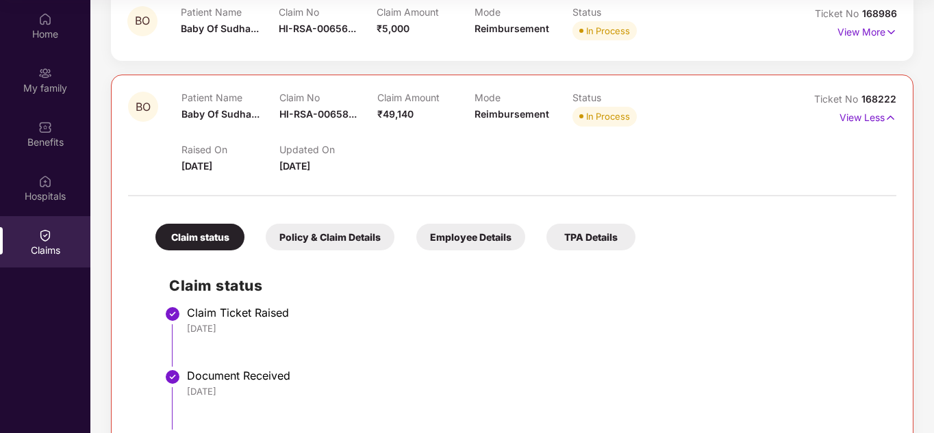
scroll to position [548, 0]
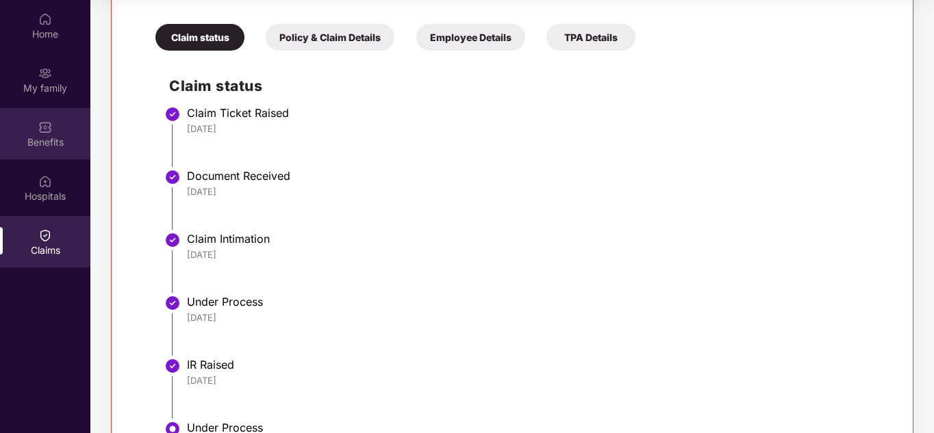
click at [58, 133] on div "Benefits" at bounding box center [45, 133] width 90 height 51
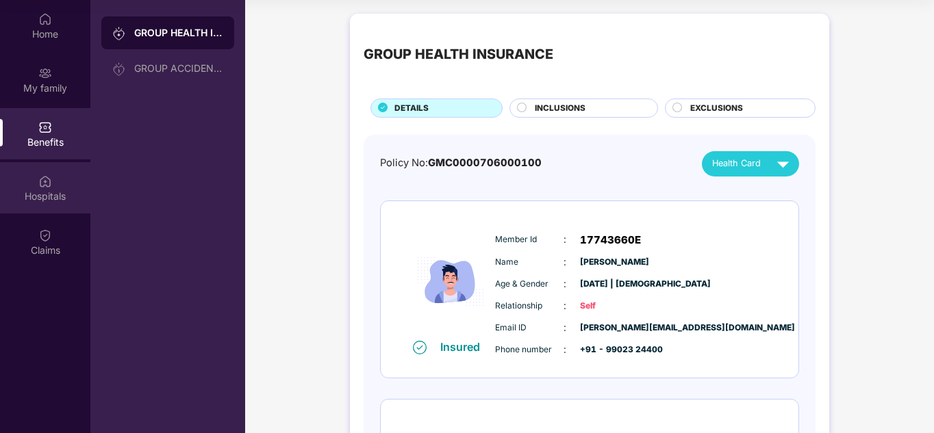
click at [70, 208] on div "Hospitals" at bounding box center [45, 187] width 90 height 51
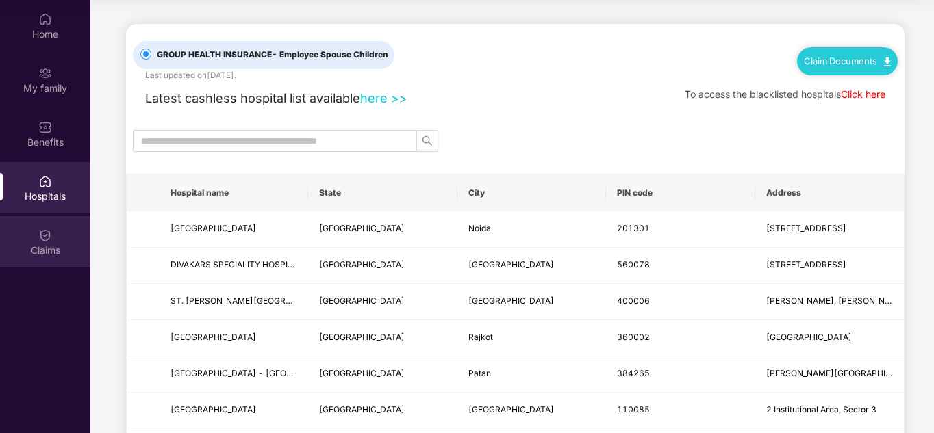
click at [52, 244] on div "Claims" at bounding box center [45, 251] width 90 height 14
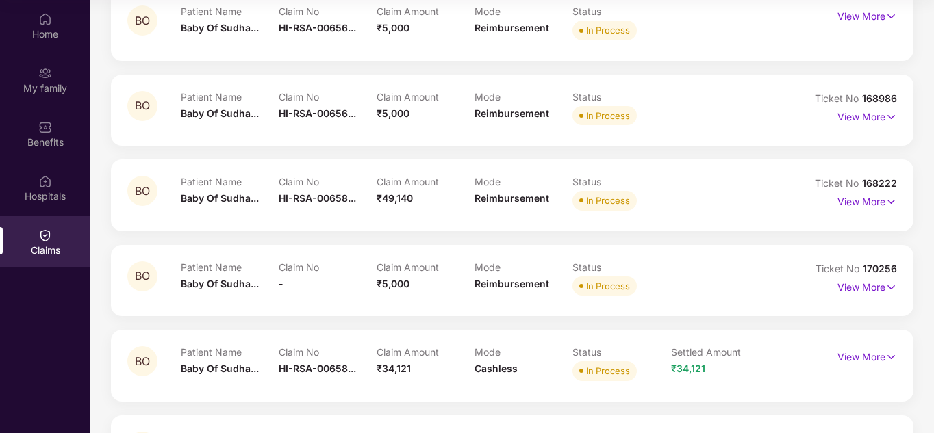
scroll to position [274, 0]
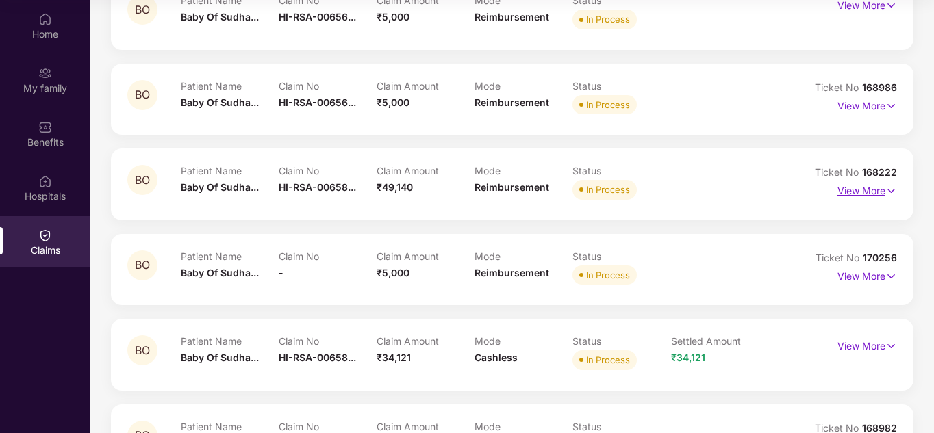
click at [464, 194] on p "View More" at bounding box center [868, 189] width 60 height 18
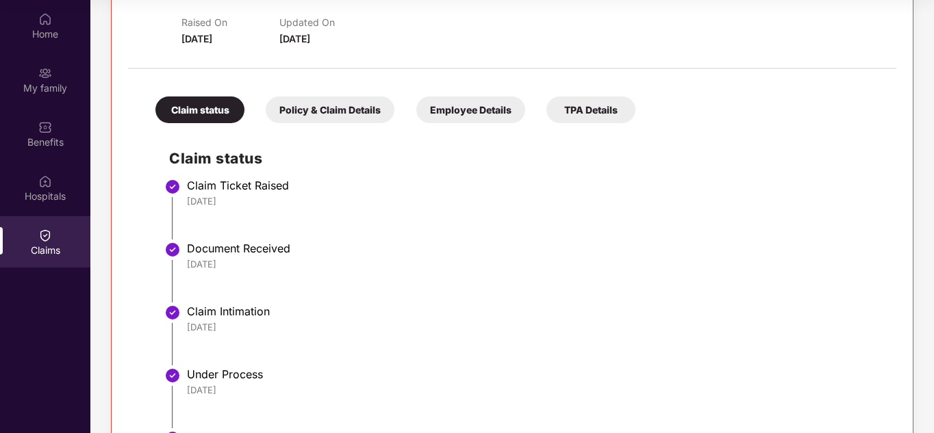
scroll to position [479, 0]
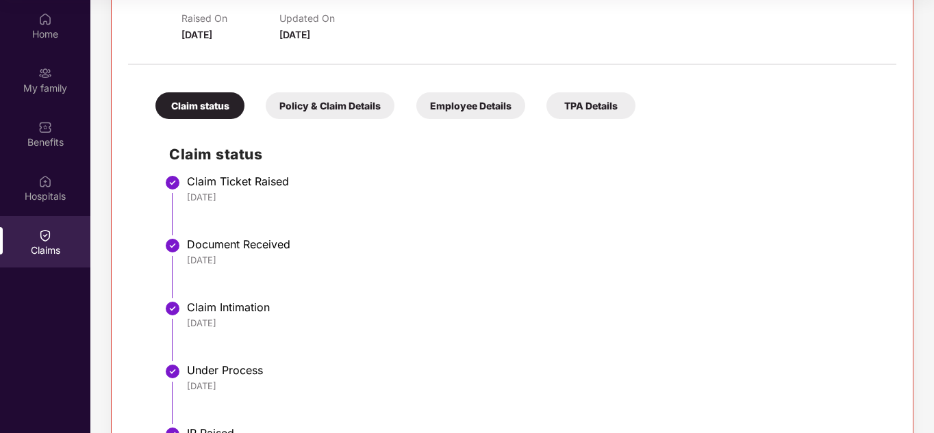
click at [310, 103] on div "Policy & Claim Details" at bounding box center [330, 105] width 129 height 27
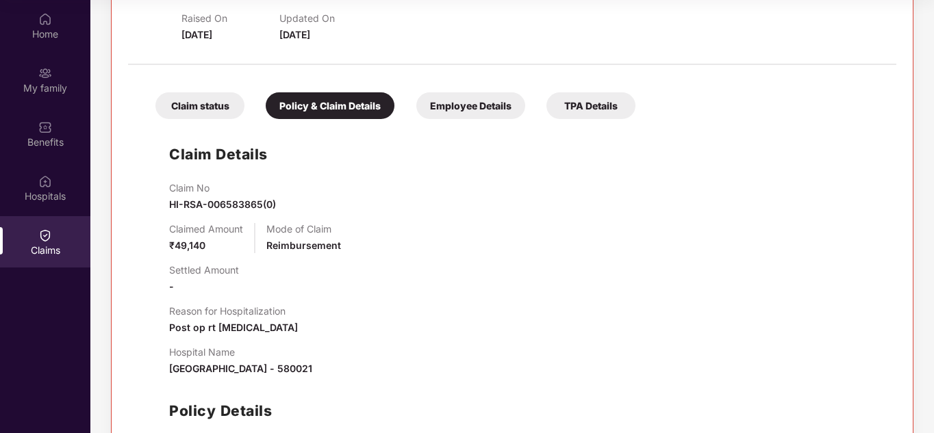
click at [464, 110] on div "Employee Details" at bounding box center [470, 105] width 109 height 27
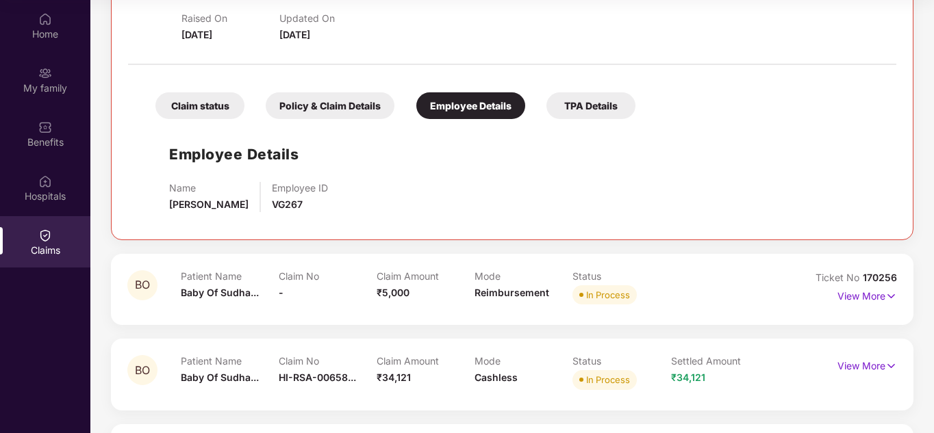
click at [200, 110] on div "Claim status" at bounding box center [199, 105] width 89 height 27
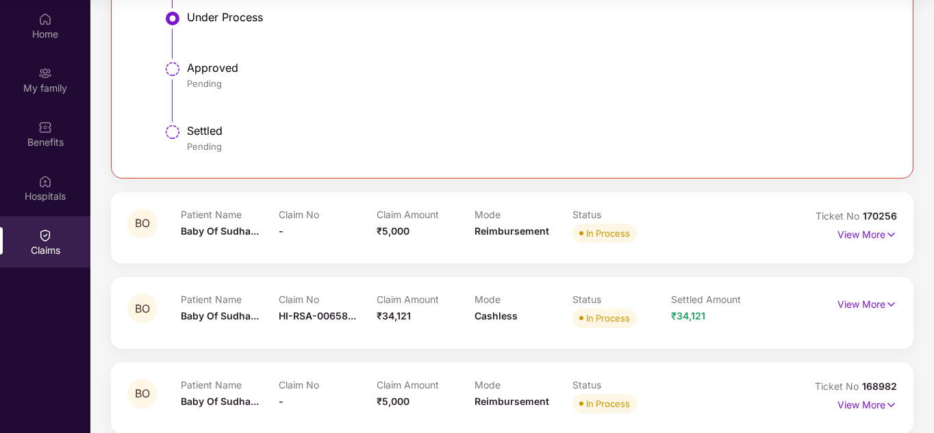
scroll to position [890, 0]
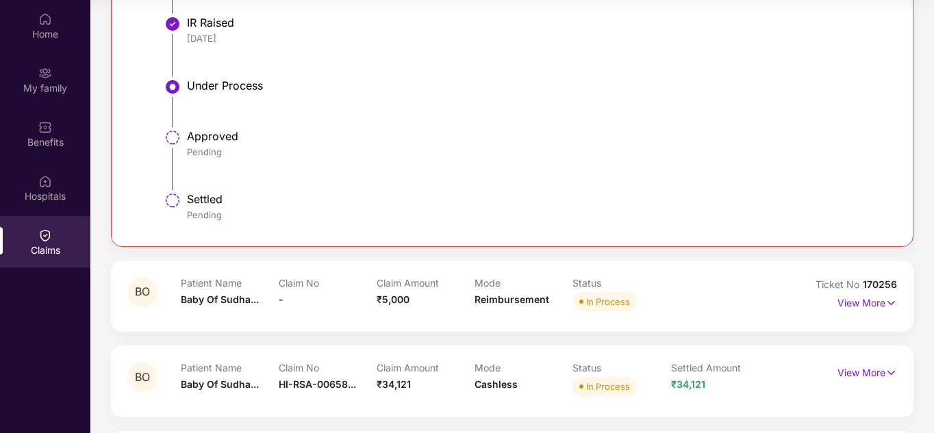
click at [216, 199] on div "Settled" at bounding box center [535, 199] width 696 height 14
click at [213, 149] on div "Pending" at bounding box center [535, 152] width 696 height 12
click at [208, 156] on div "Pending" at bounding box center [535, 152] width 696 height 12
click at [188, 225] on div "Settled Pending" at bounding box center [535, 208] width 696 height 33
click at [25, 27] on div "Home" at bounding box center [45, 34] width 90 height 14
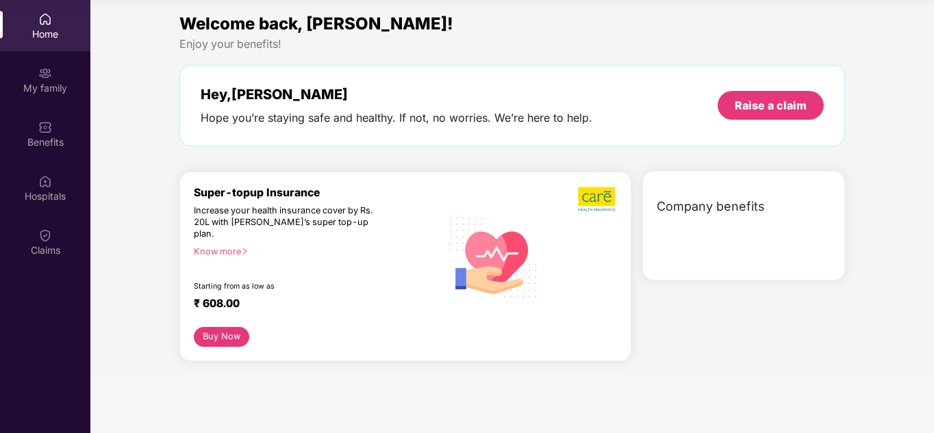
click at [35, 16] on div "Home" at bounding box center [45, 25] width 90 height 51
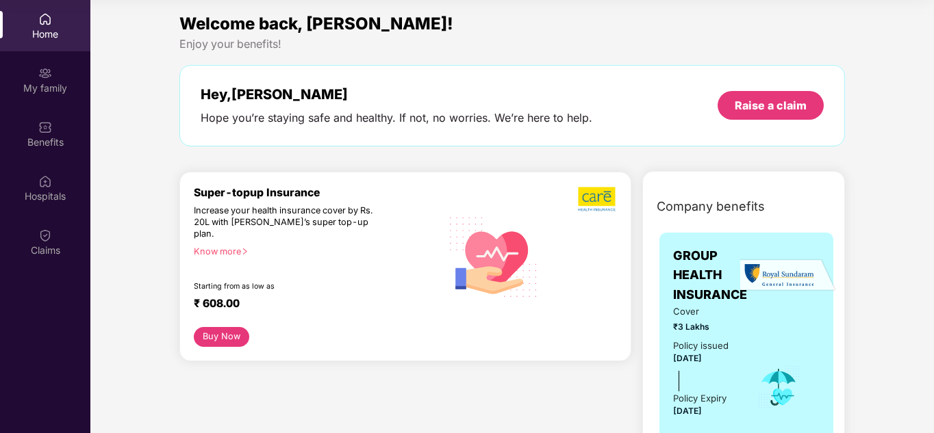
click at [36, 16] on div "Home" at bounding box center [45, 25] width 90 height 51
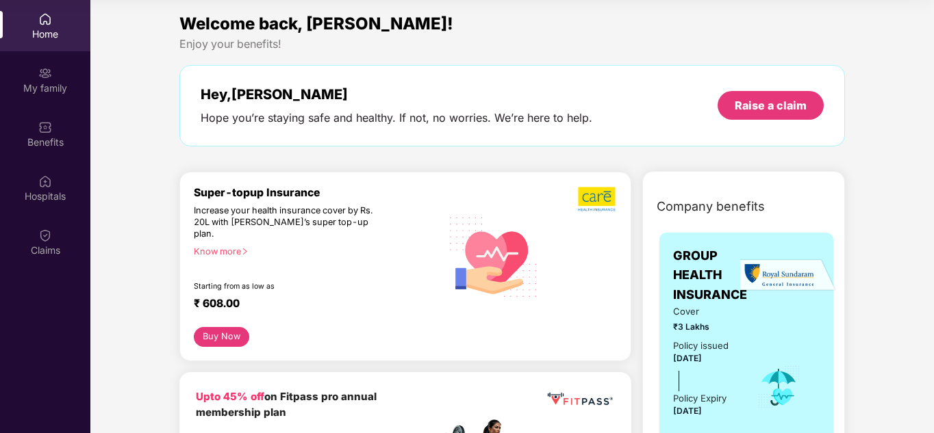
click at [213, 247] on div "Know more" at bounding box center [313, 252] width 239 height 10
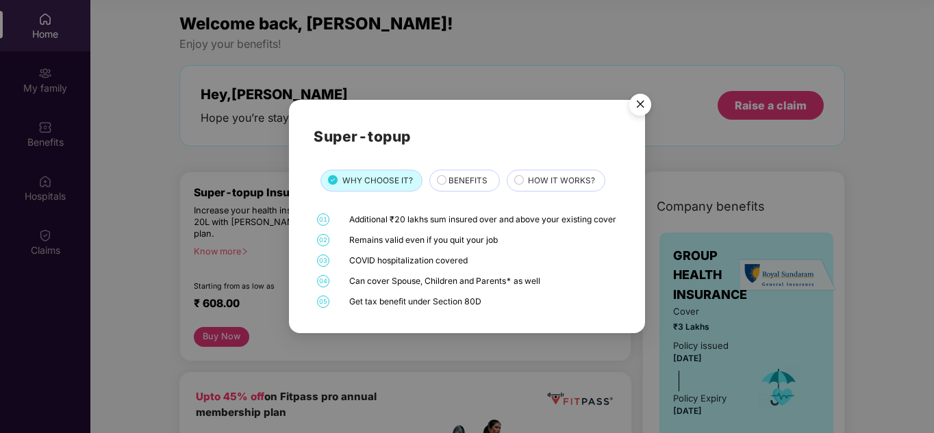
click at [464, 175] on span "BENEFITS" at bounding box center [468, 181] width 39 height 13
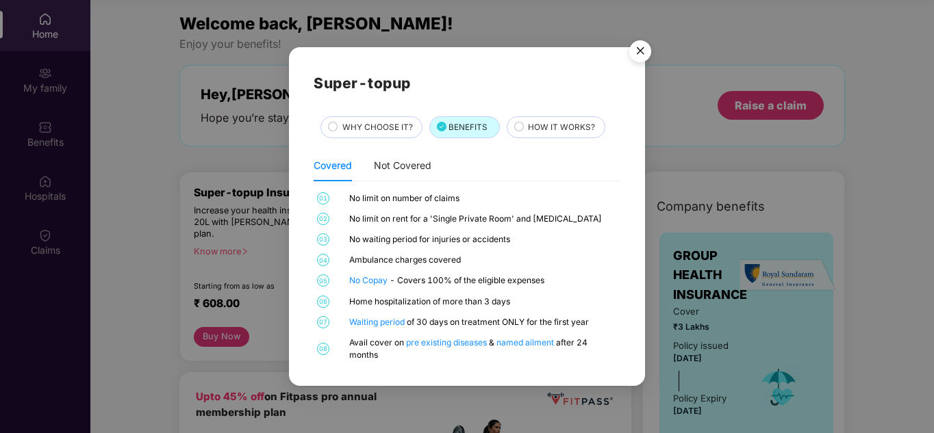
click at [464, 133] on span "HOW IT WORKS?" at bounding box center [561, 127] width 67 height 13
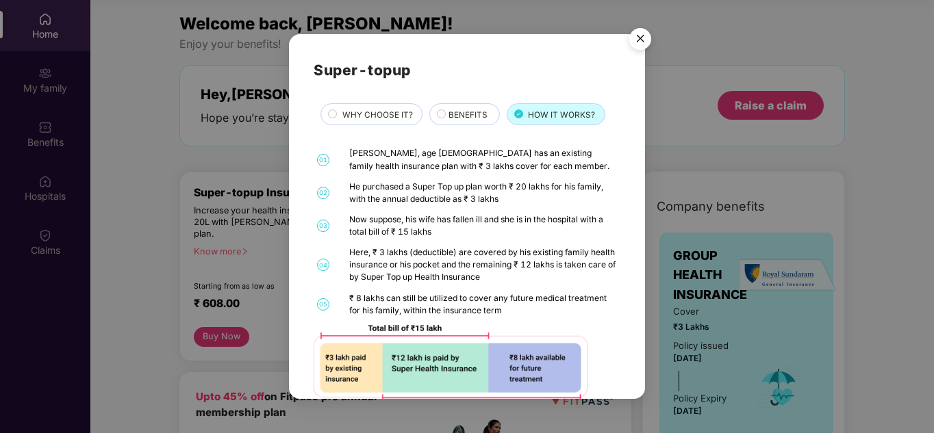
click at [455, 113] on span "BENEFITS" at bounding box center [468, 115] width 39 height 13
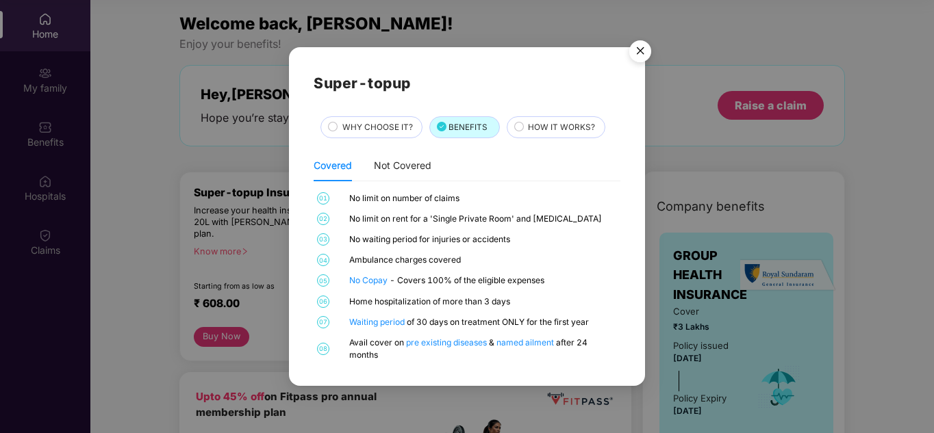
click at [464, 292] on div "01 No limit on number of claims 02 No limit on rent for a 'Single Private Room'…" at bounding box center [467, 276] width 306 height 169
click at [370, 279] on link "No Copay" at bounding box center [369, 280] width 40 height 10
click at [464, 50] on img "Close" at bounding box center [640, 53] width 38 height 38
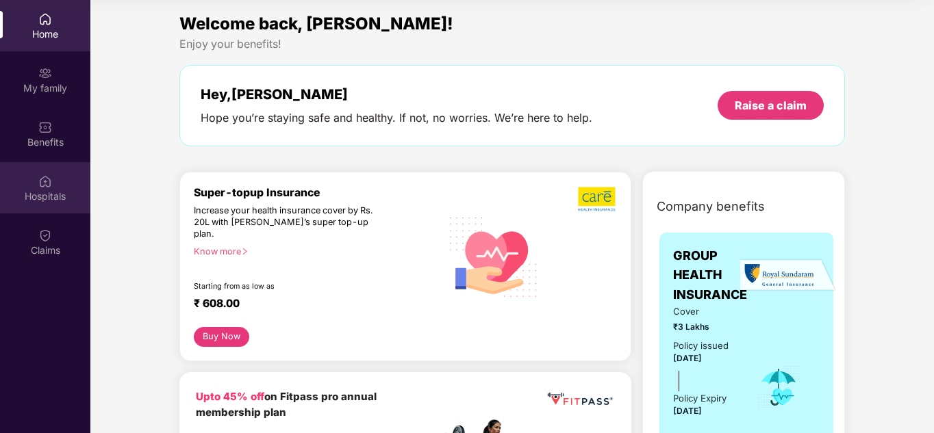
click at [47, 180] on img at bounding box center [45, 182] width 14 height 14
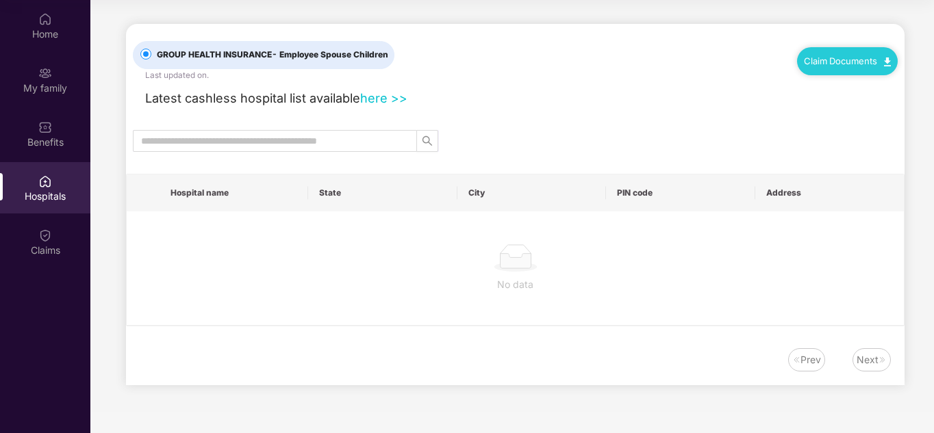
click at [47, 229] on img at bounding box center [45, 236] width 14 height 14
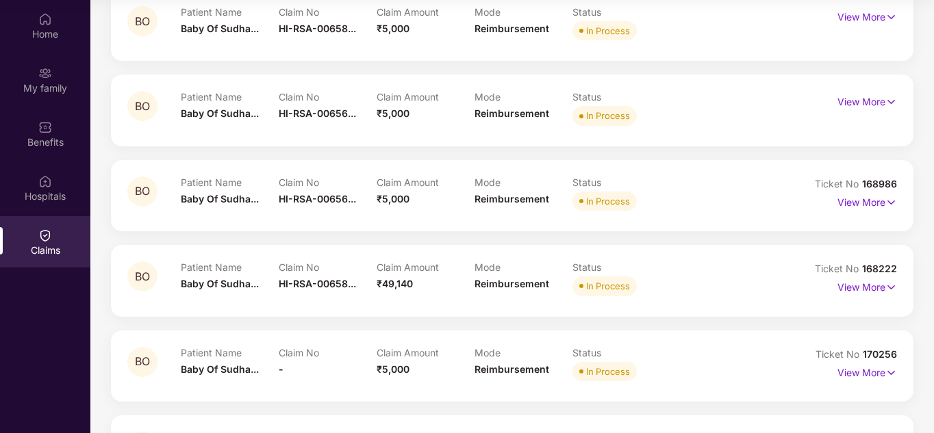
scroll to position [205, 0]
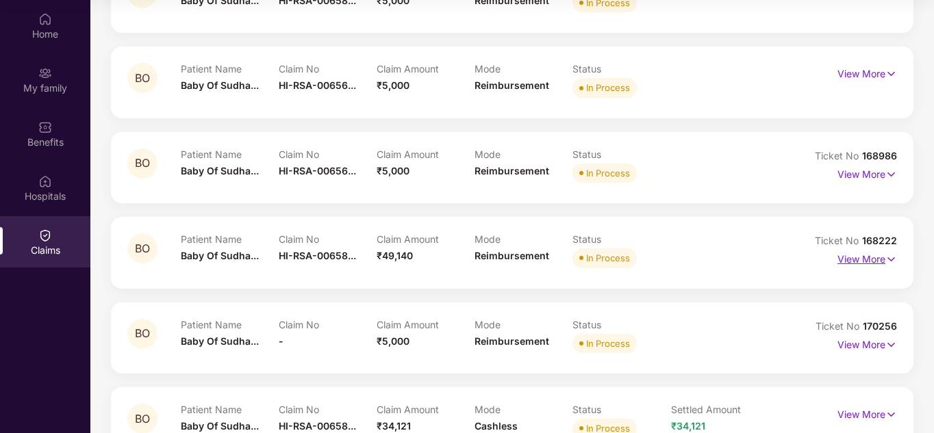
click at [464, 262] on p "View More" at bounding box center [868, 258] width 60 height 18
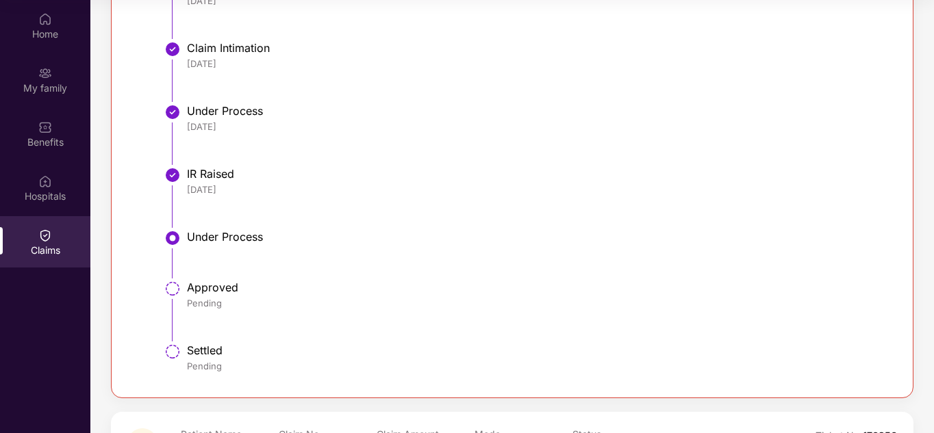
scroll to position [822, 0]
